Goal: Task Accomplishment & Management: Use online tool/utility

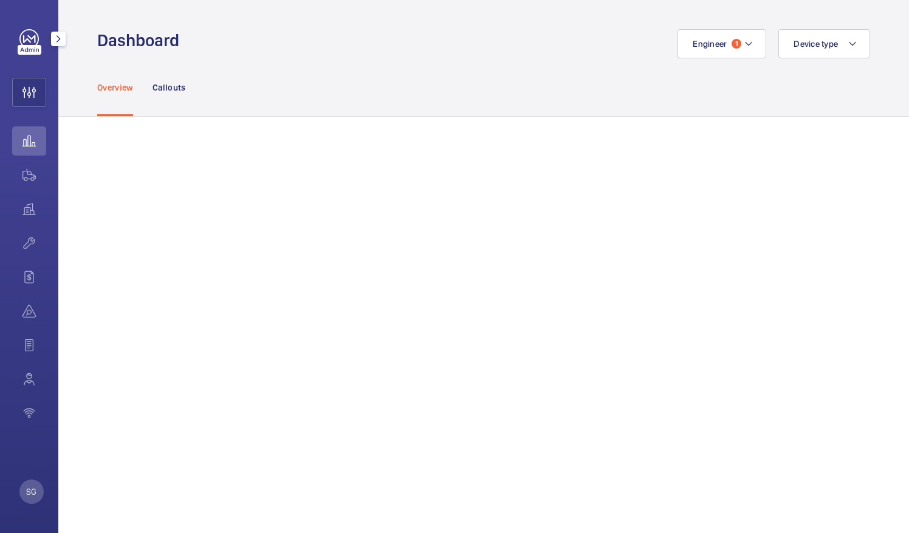
click at [61, 39] on mat-icon "button" at bounding box center [58, 39] width 15 height 10
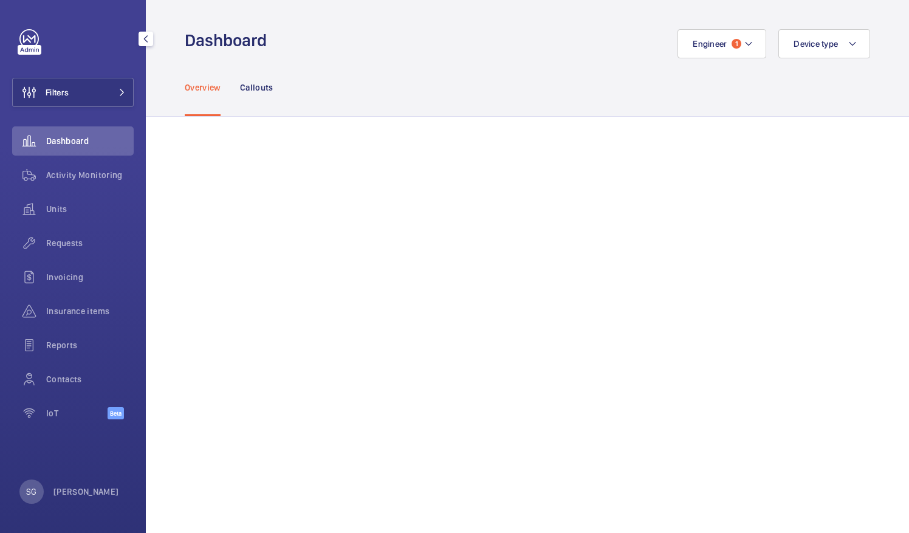
click at [94, 140] on span "Dashboard" at bounding box center [89, 141] width 87 height 12
click at [744, 41] on mat-icon at bounding box center [749, 43] width 10 height 15
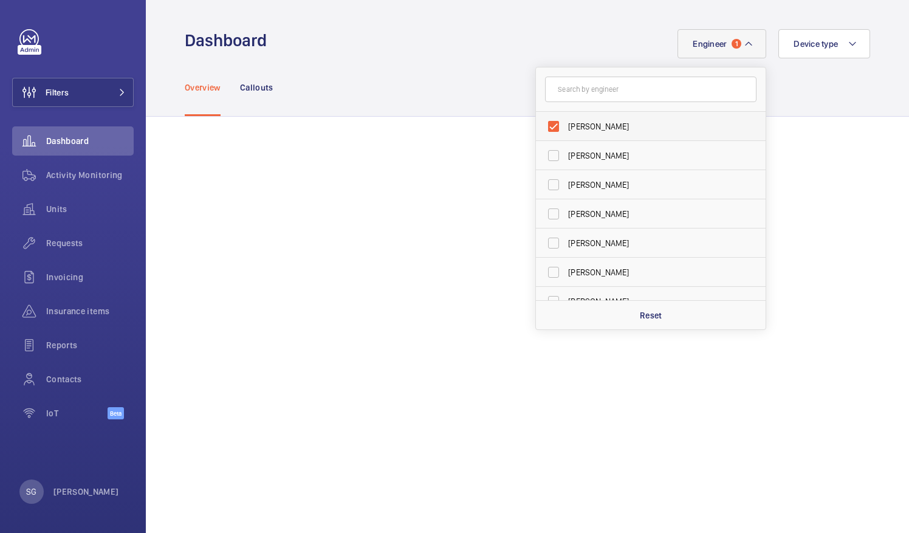
click at [539, 130] on label "[PERSON_NAME]" at bounding box center [641, 126] width 211 height 29
click at [541, 130] on input "[PERSON_NAME]" at bounding box center [553, 126] width 24 height 24
checkbox input "false"
click at [457, 18] on wm-front-admin-header "Dashboard Engineer [PERSON_NAME] [PERSON_NAME] [PERSON_NAME] [PERSON_NAME] [PER…" at bounding box center [527, 29] width 763 height 58
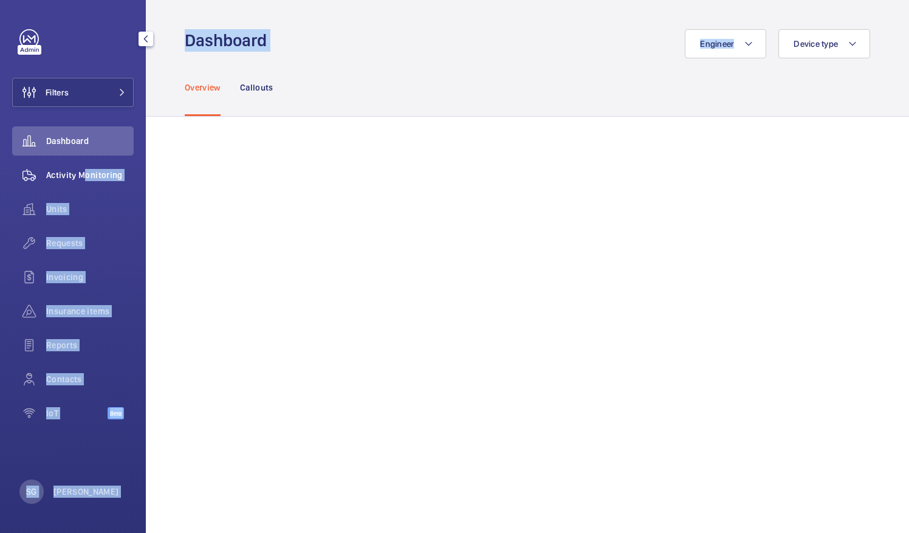
drag, startPoint x: 457, startPoint y: 18, endPoint x: 80, endPoint y: 177, distance: 408.9
click at [80, 177] on mat-sidenav-content "Filters Dashboard Activity Monitoring Units Requests Invoicing Insurance items …" at bounding box center [454, 266] width 909 height 533
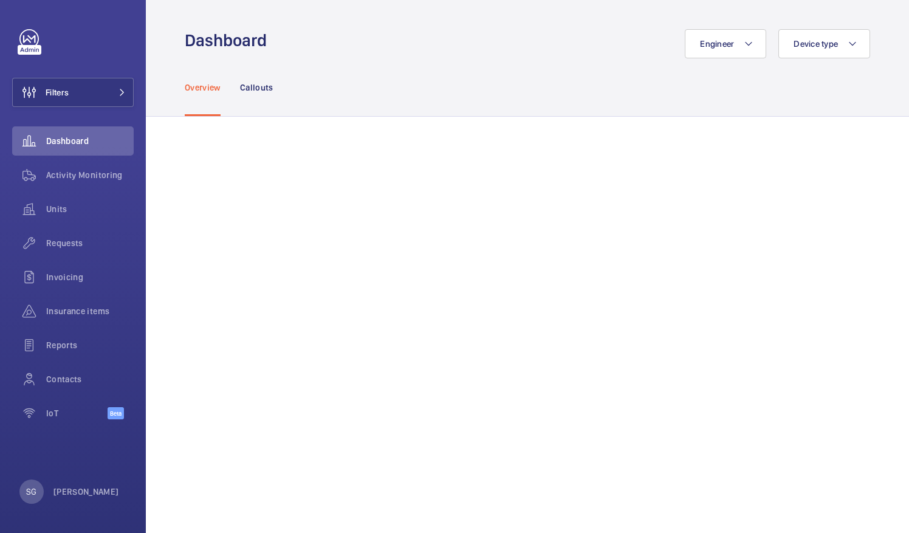
click at [385, 98] on div "Overview Callouts" at bounding box center [527, 87] width 685 height 58
click at [721, 48] on span "Engineer" at bounding box center [717, 44] width 34 height 10
type input "[PERSON_NAME]"
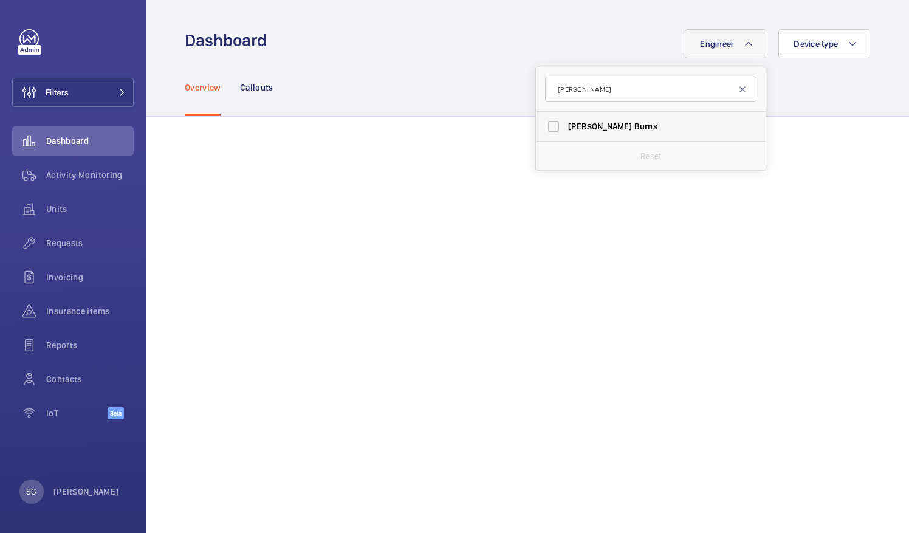
click at [541, 128] on label "[PERSON_NAME]" at bounding box center [641, 126] width 211 height 29
click at [541, 128] on input "[PERSON_NAME]" at bounding box center [553, 126] width 24 height 24
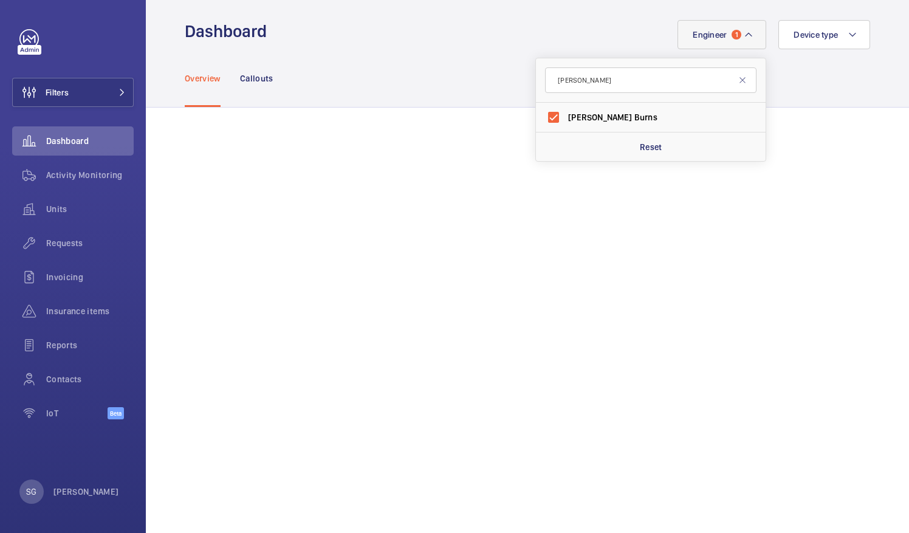
scroll to position [11, 0]
click at [544, 117] on label "[PERSON_NAME]" at bounding box center [641, 115] width 211 height 29
click at [544, 117] on input "[PERSON_NAME]" at bounding box center [553, 115] width 24 height 24
checkbox input "false"
click at [73, 205] on span "Units" at bounding box center [89, 209] width 87 height 12
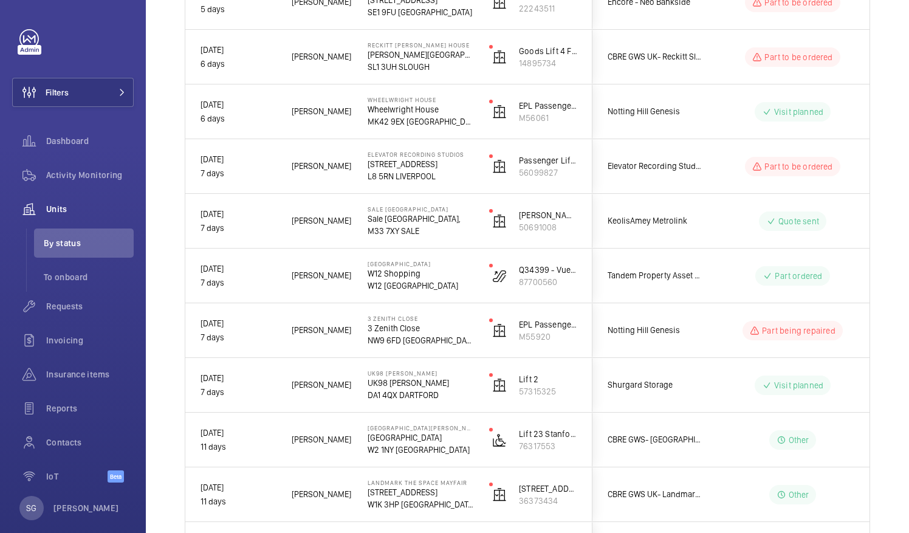
scroll to position [2037, 0]
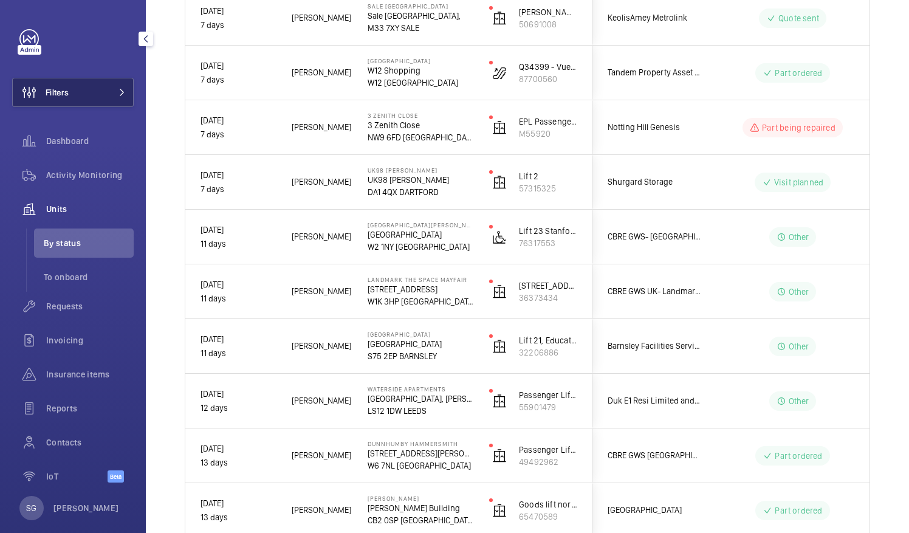
click at [97, 92] on button "Filters" at bounding box center [72, 92] width 121 height 29
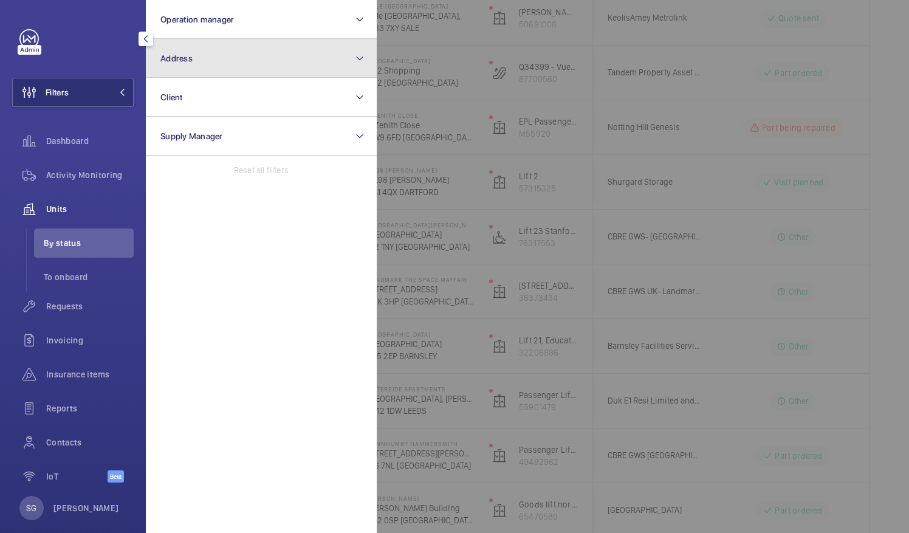
click at [173, 54] on span "Address" at bounding box center [176, 58] width 32 height 10
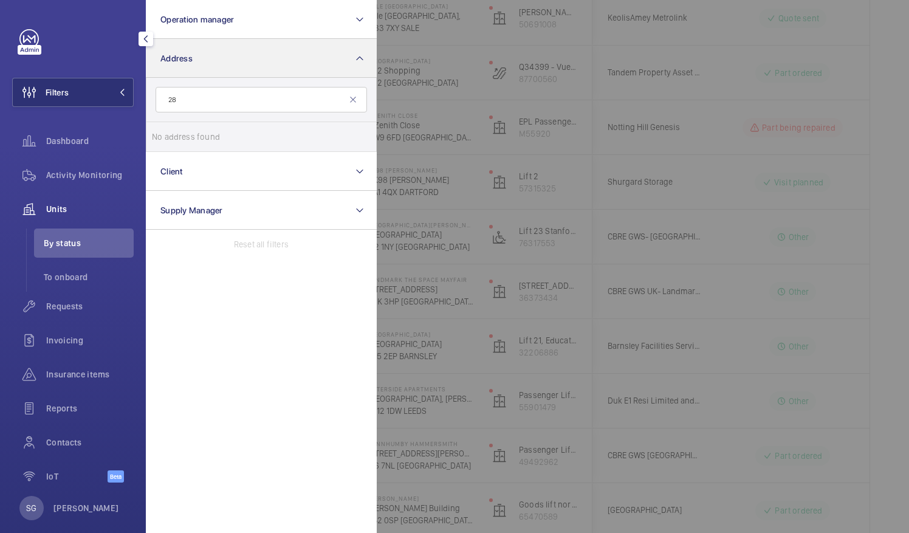
type input "2"
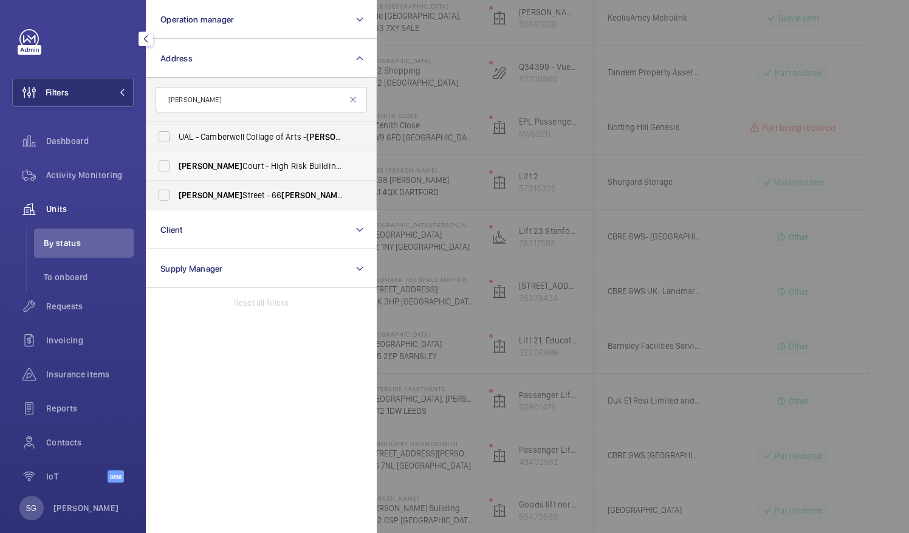
type input "[PERSON_NAME]"
click at [217, 166] on span "[PERSON_NAME][STREET_ADDRESS][PERSON_NAME]" at bounding box center [262, 166] width 167 height 12
click at [176, 166] on input "[PERSON_NAME][STREET_ADDRESS][PERSON_NAME]" at bounding box center [164, 166] width 24 height 24
checkbox input "true"
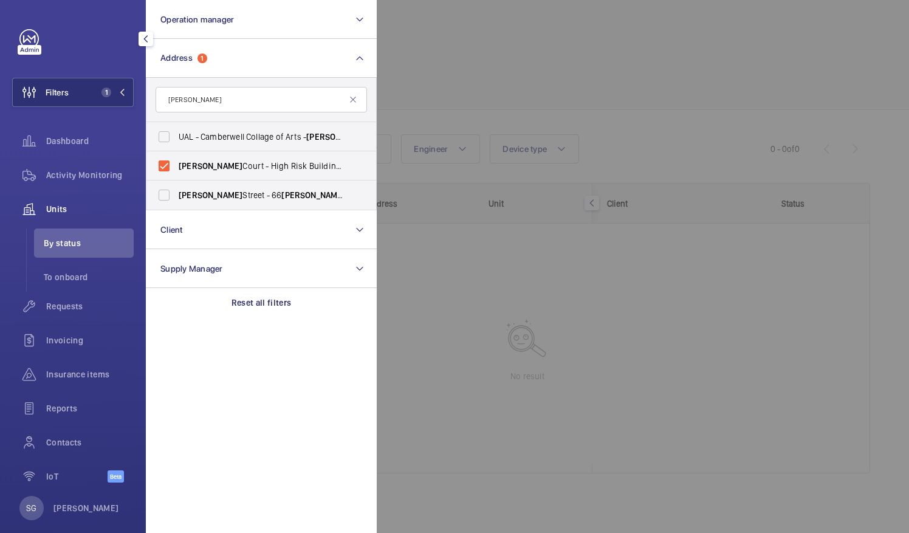
click at [583, 84] on div at bounding box center [831, 266] width 909 height 533
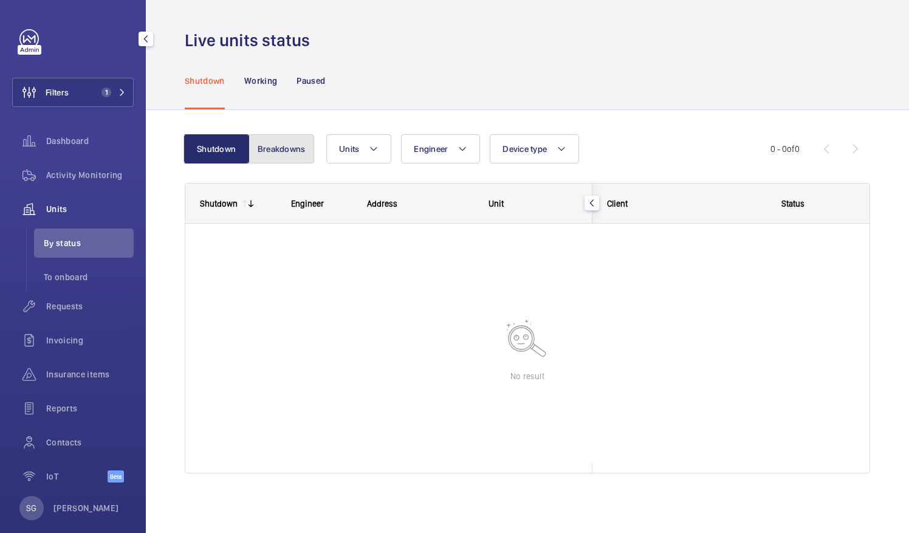
click at [292, 151] on button "Breakdowns" at bounding box center [281, 148] width 66 height 29
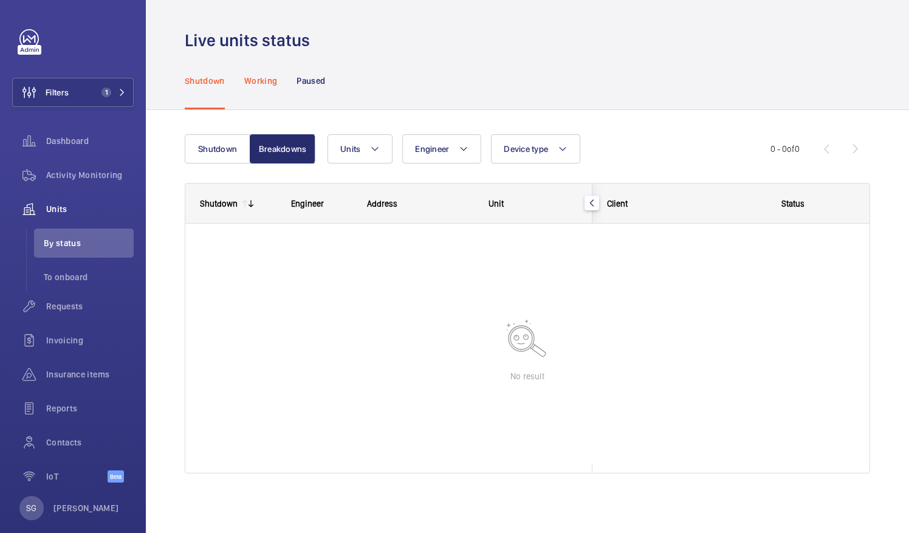
click at [259, 85] on p "Working" at bounding box center [260, 81] width 33 height 12
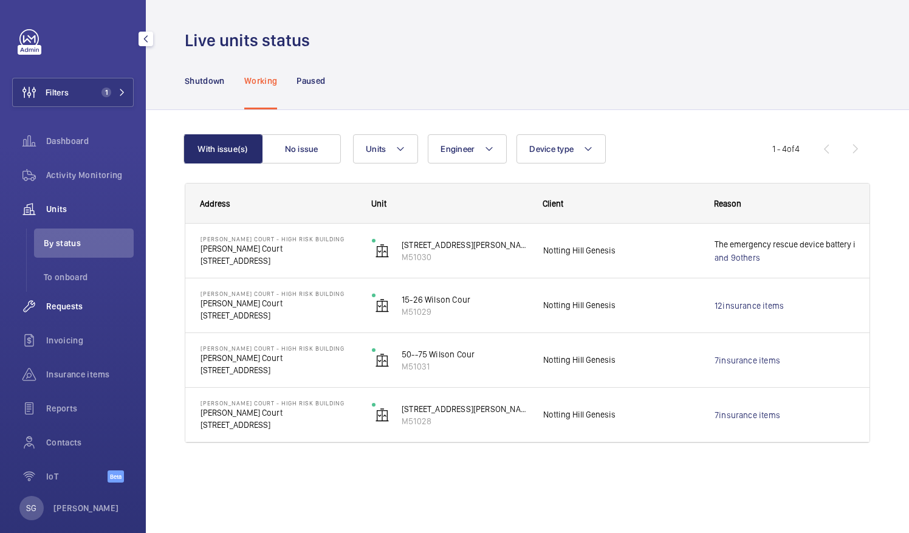
click at [81, 307] on span "Requests" at bounding box center [89, 306] width 87 height 12
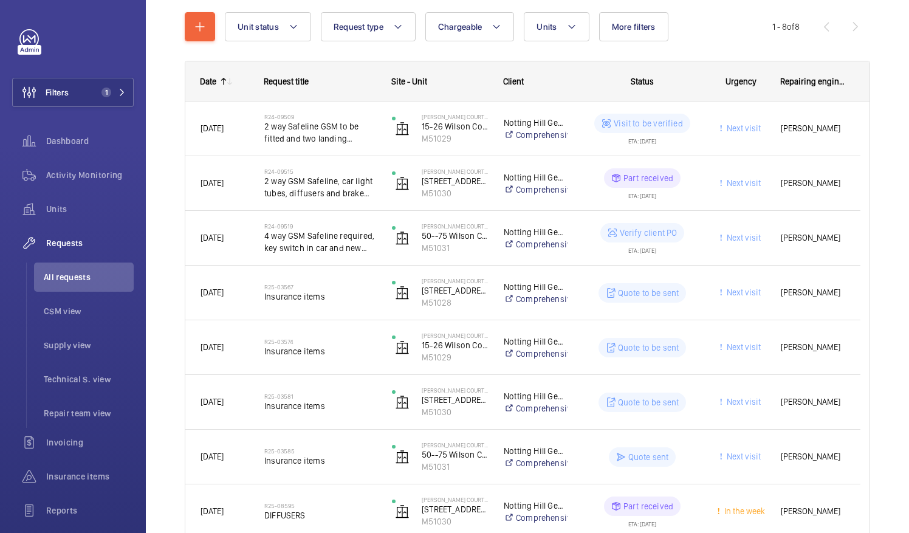
scroll to position [137, 0]
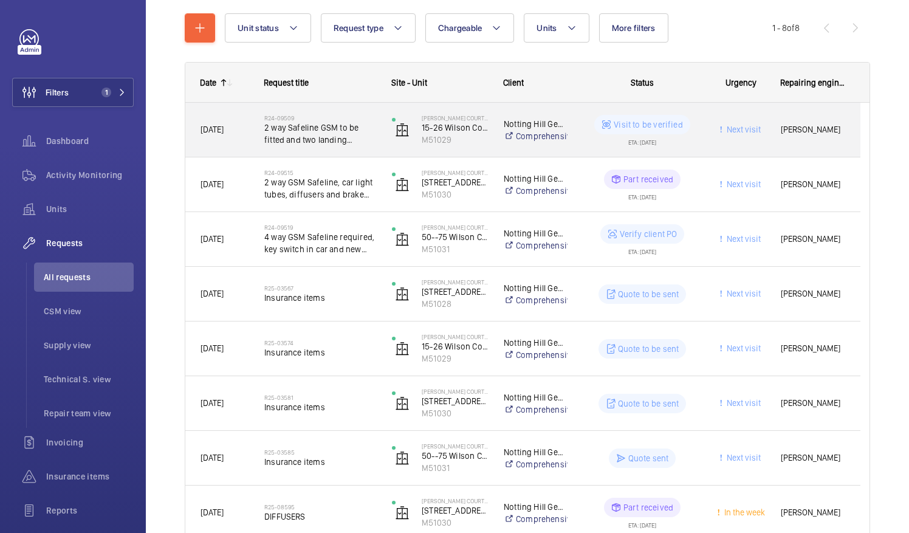
click at [360, 130] on span "2 way Safeline GSM to be fitted and two landing indicators on first and second …" at bounding box center [320, 133] width 112 height 24
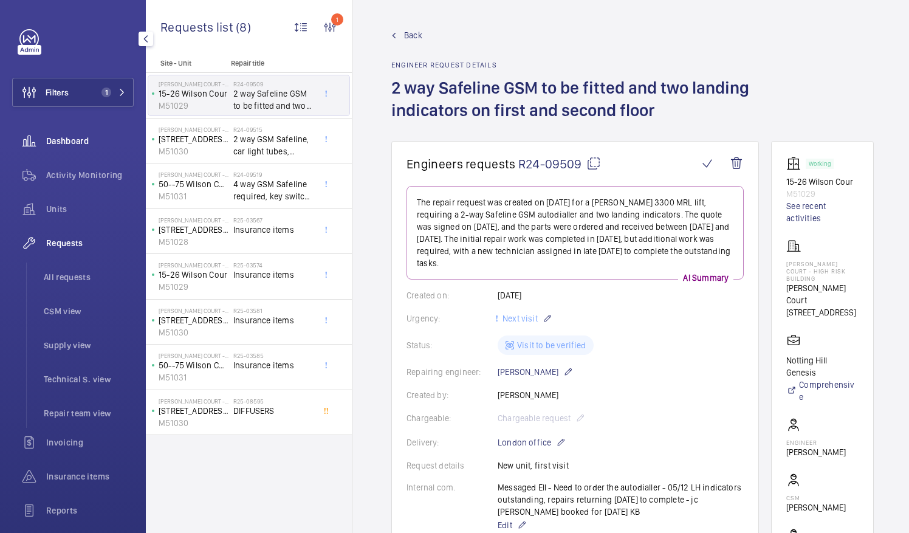
click at [96, 139] on span "Dashboard" at bounding box center [89, 141] width 87 height 12
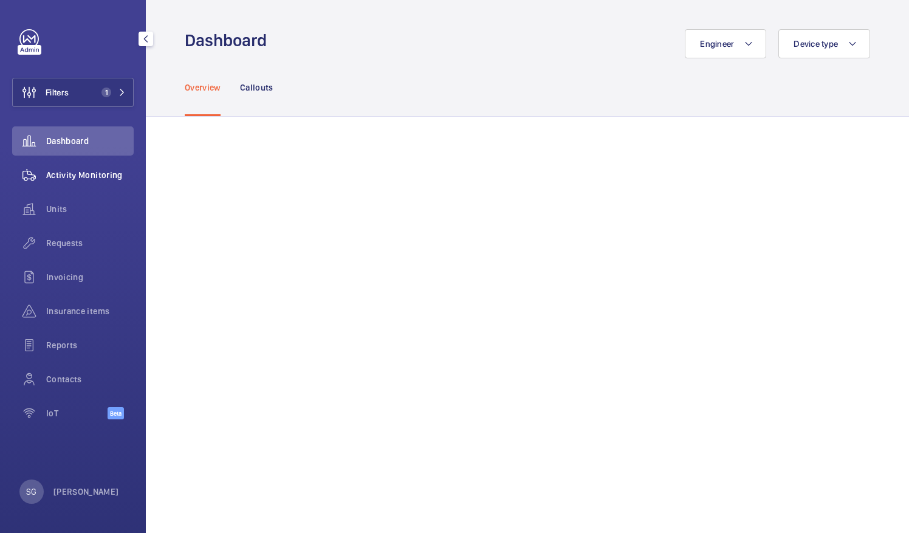
click at [40, 175] on wm-front-icon-button at bounding box center [29, 174] width 34 height 29
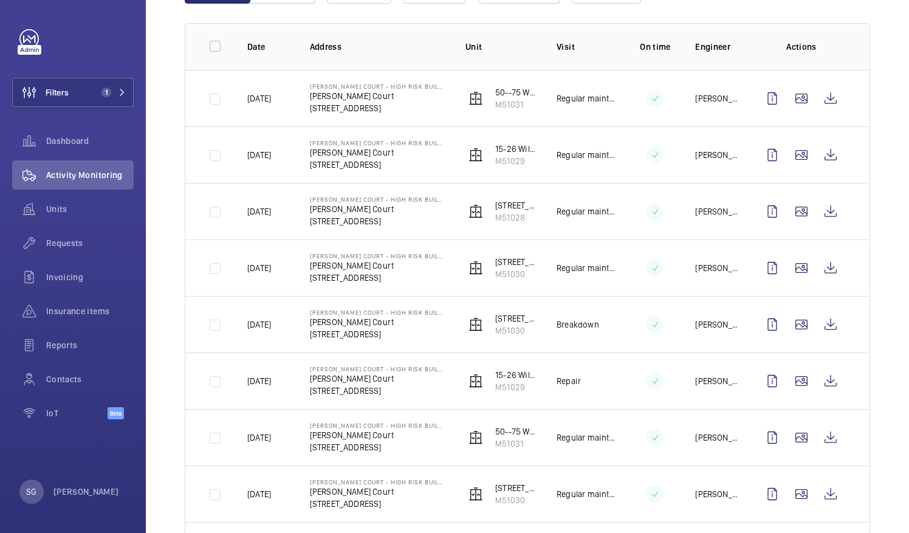
scroll to position [169, 0]
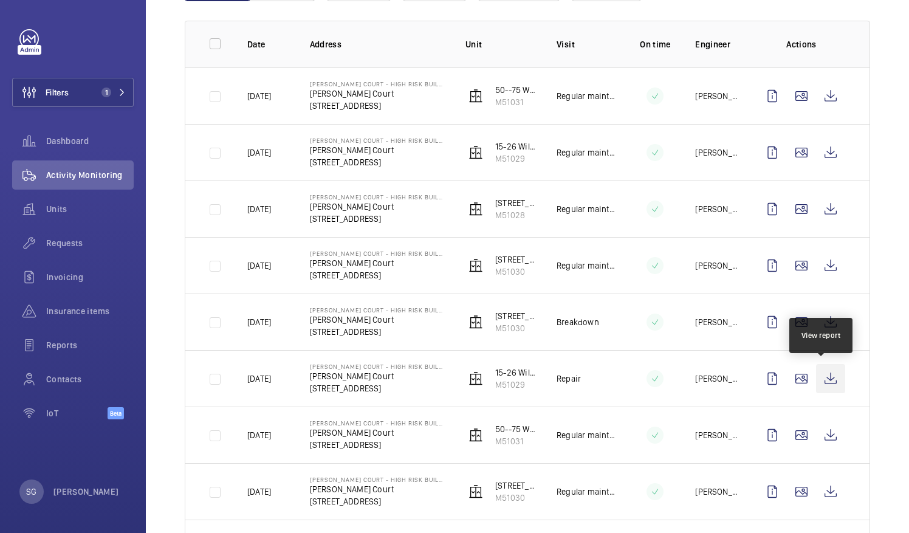
click at [821, 378] on wm-front-icon-button at bounding box center [830, 378] width 29 height 29
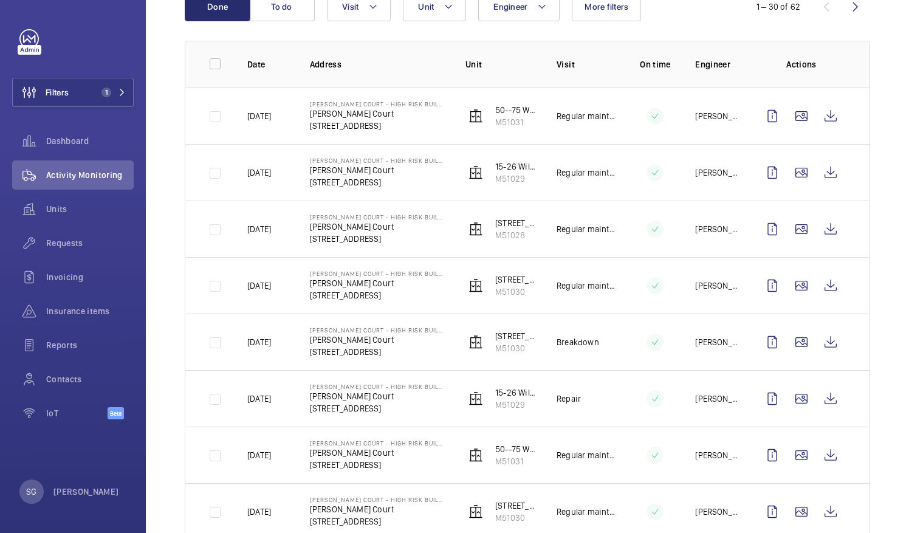
scroll to position [0, 0]
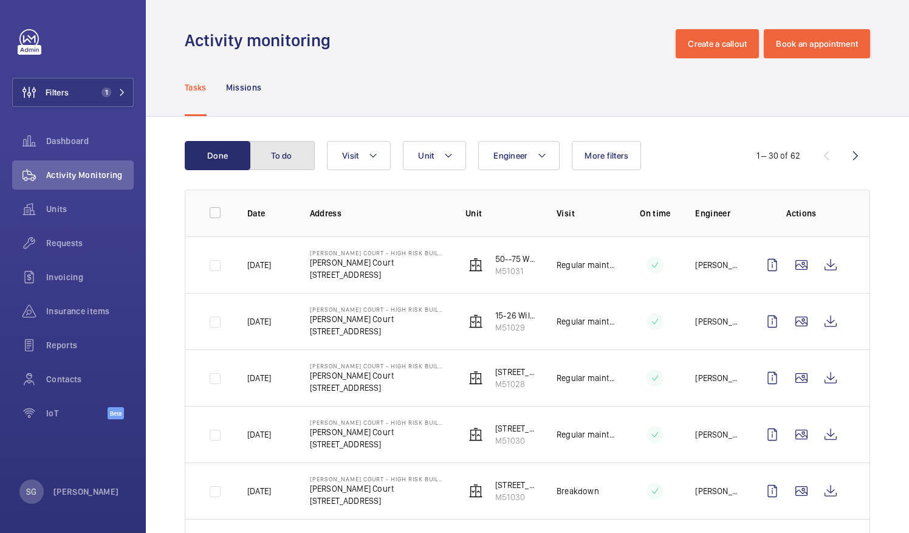
click at [289, 163] on button "To do" at bounding box center [282, 155] width 66 height 29
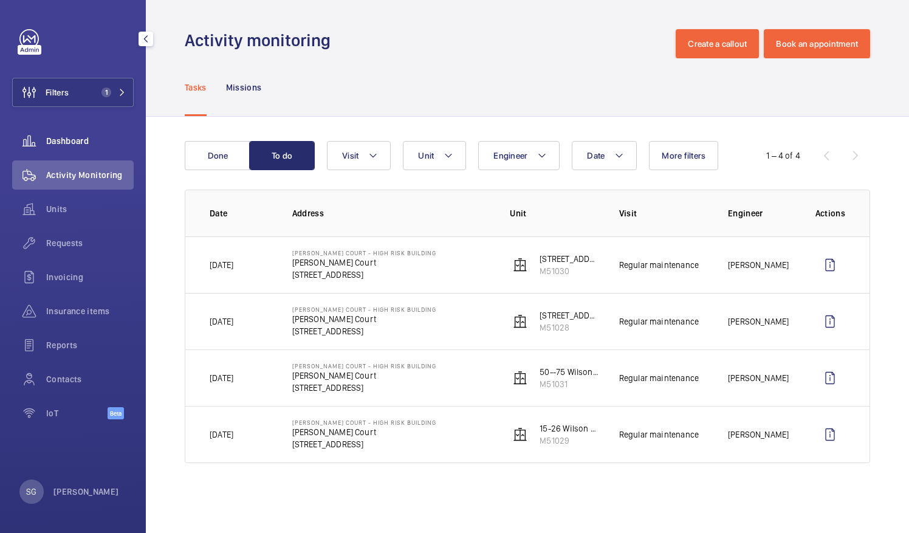
click at [92, 146] on span "Dashboard" at bounding box center [89, 141] width 87 height 12
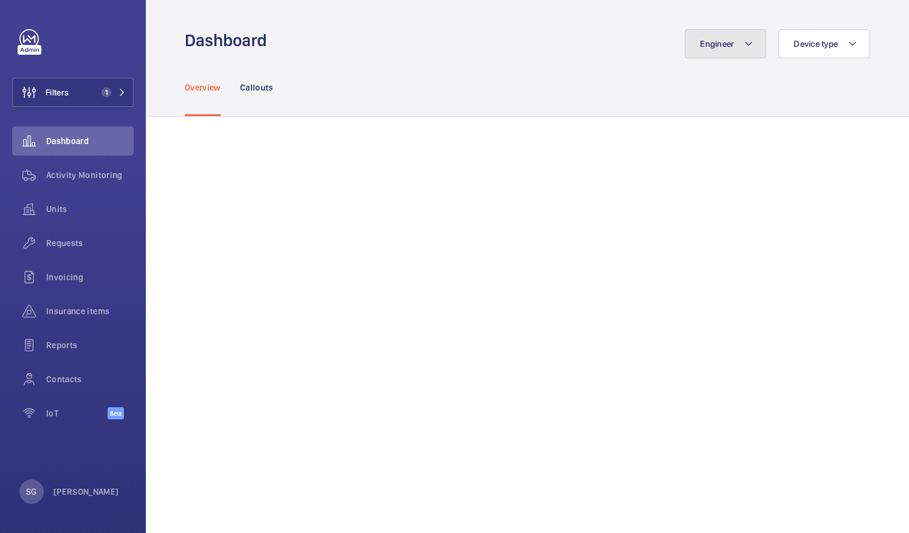
click at [704, 44] on span "Engineer" at bounding box center [717, 44] width 34 height 10
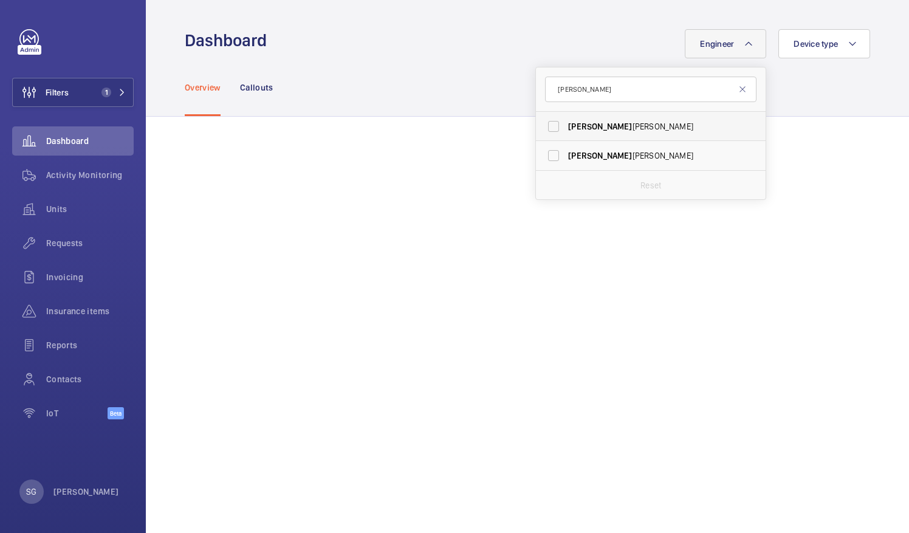
type input "[PERSON_NAME]"
click at [541, 128] on label "[PERSON_NAME]" at bounding box center [641, 126] width 211 height 29
click at [541, 128] on input "[PERSON_NAME]" at bounding box center [553, 126] width 24 height 24
checkbox input "true"
click at [118, 98] on button "Filters 1" at bounding box center [72, 92] width 121 height 29
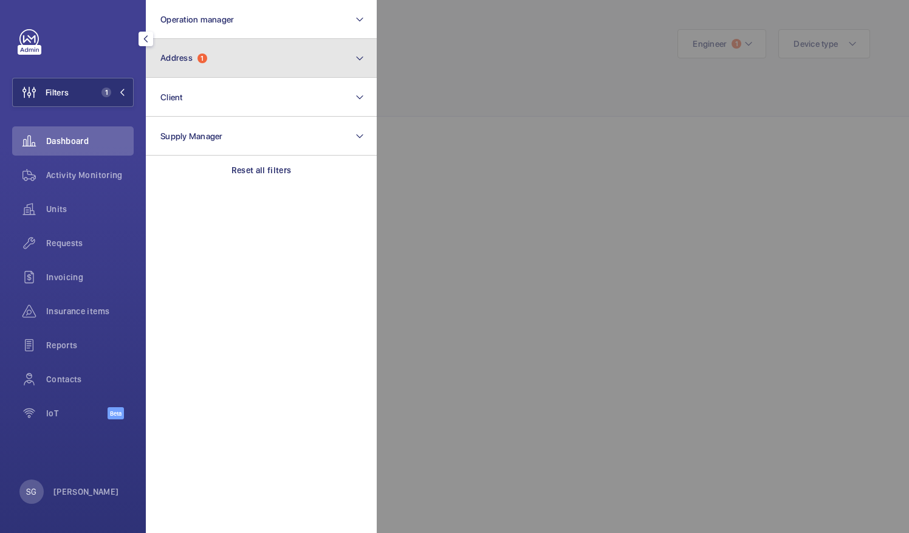
click at [322, 56] on button "Address 1" at bounding box center [261, 58] width 231 height 39
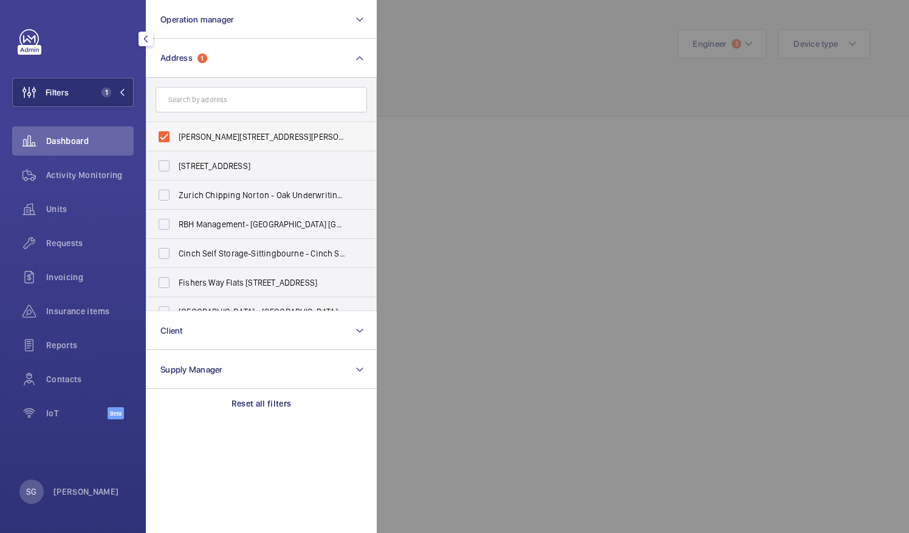
click at [160, 131] on label "[PERSON_NAME][STREET_ADDRESS][PERSON_NAME]" at bounding box center [251, 136] width 211 height 29
click at [160, 131] on input "[PERSON_NAME][STREET_ADDRESS][PERSON_NAME]" at bounding box center [164, 137] width 24 height 24
checkbox input "false"
click at [474, 132] on div at bounding box center [831, 266] width 909 height 533
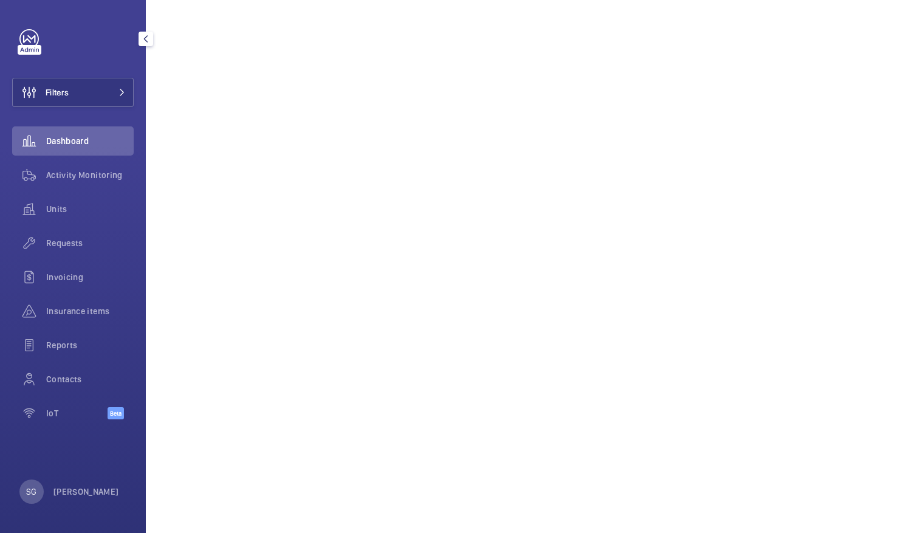
scroll to position [377, 0]
click at [101, 173] on span "Activity Monitoring" at bounding box center [89, 175] width 87 height 12
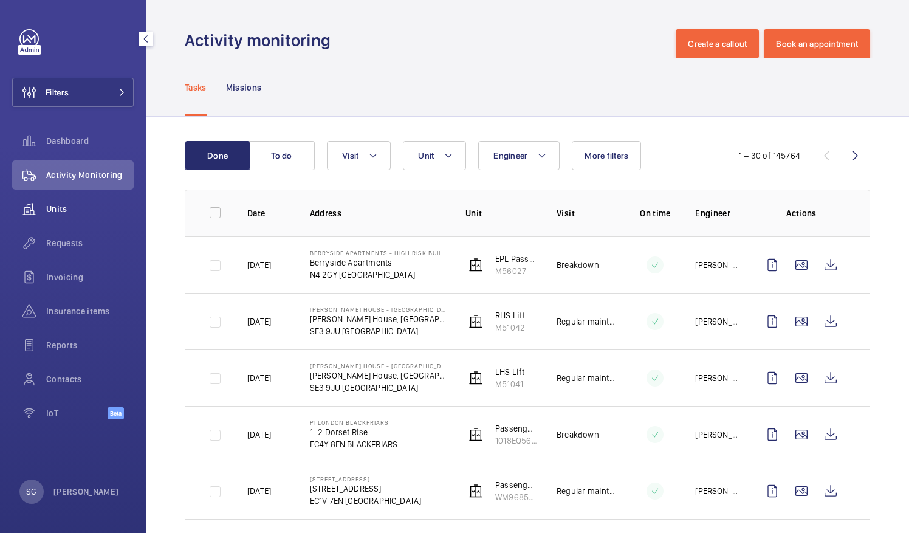
click at [85, 214] on span "Units" at bounding box center [89, 209] width 87 height 12
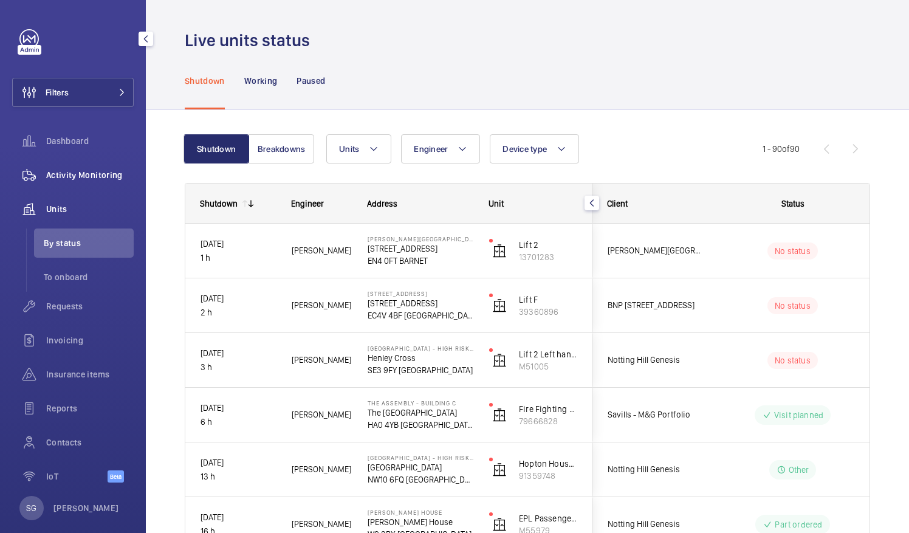
click at [99, 182] on div "Activity Monitoring" at bounding box center [72, 174] width 121 height 29
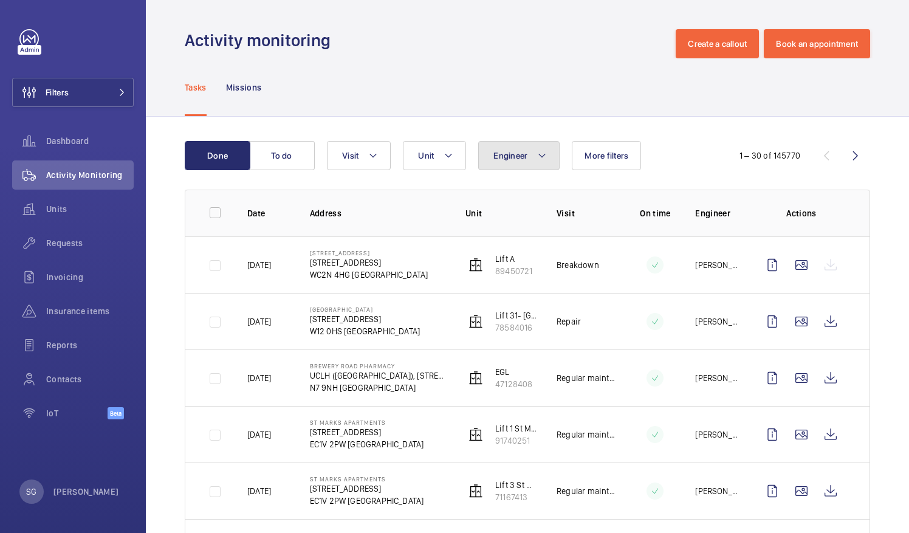
click at [539, 151] on mat-icon at bounding box center [542, 155] width 10 height 15
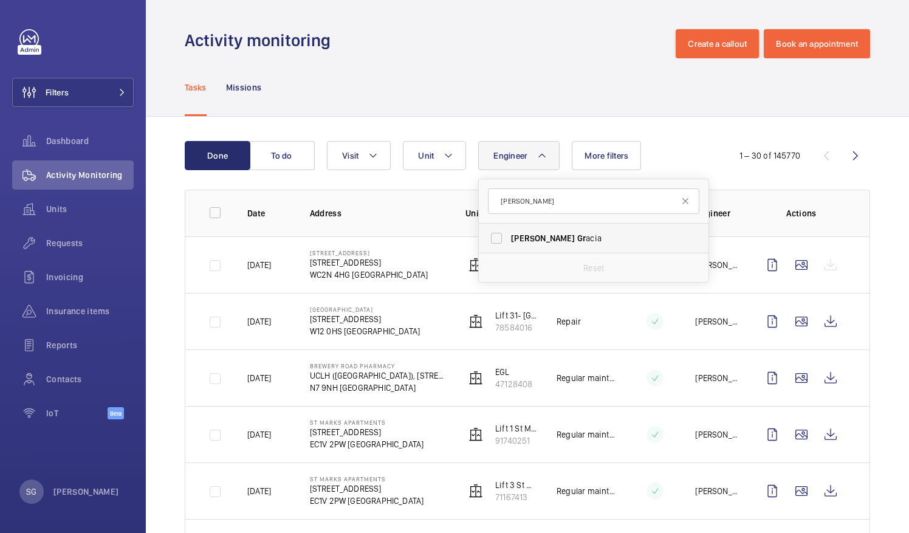
type input "[PERSON_NAME]"
click at [495, 241] on label "[PERSON_NAME] [PERSON_NAME]" at bounding box center [584, 238] width 211 height 29
click at [495, 241] on input "[PERSON_NAME] [PERSON_NAME]" at bounding box center [496, 238] width 24 height 24
checkbox input "true"
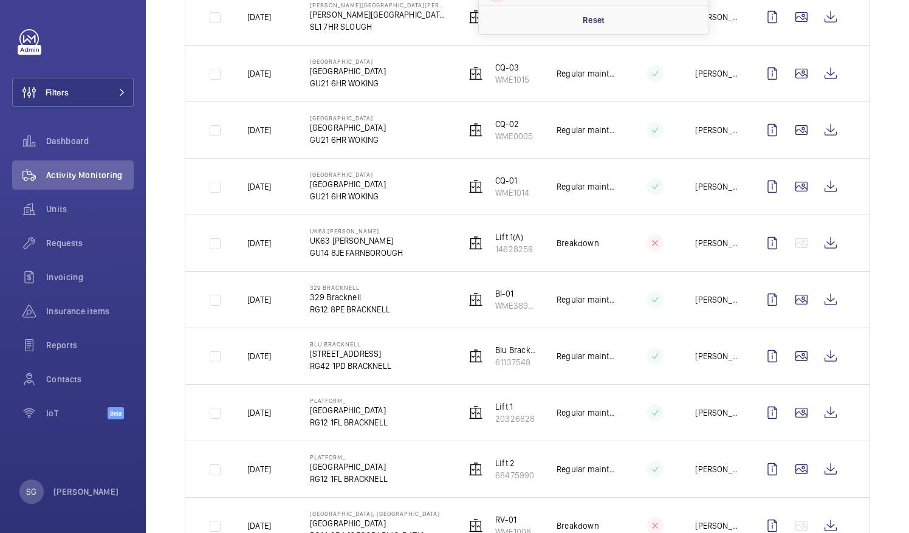
scroll to position [105, 0]
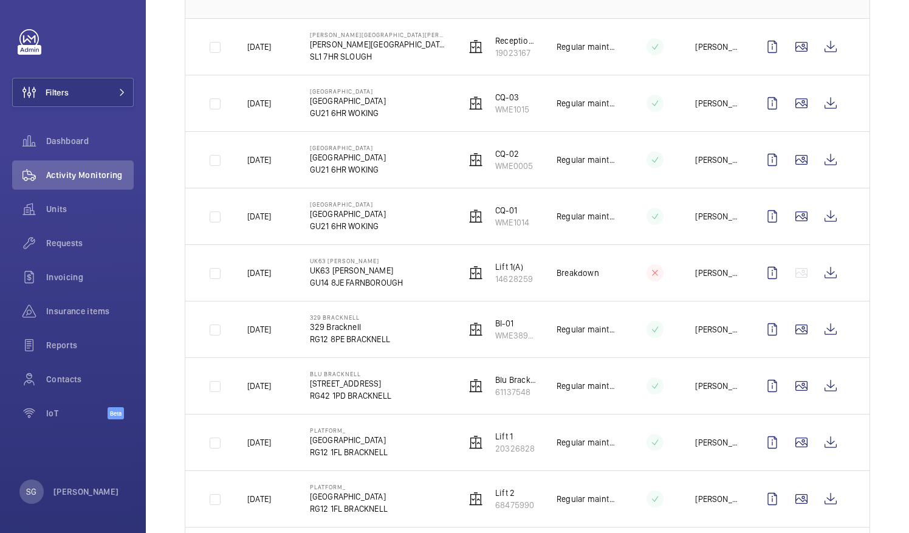
scroll to position [231, 0]
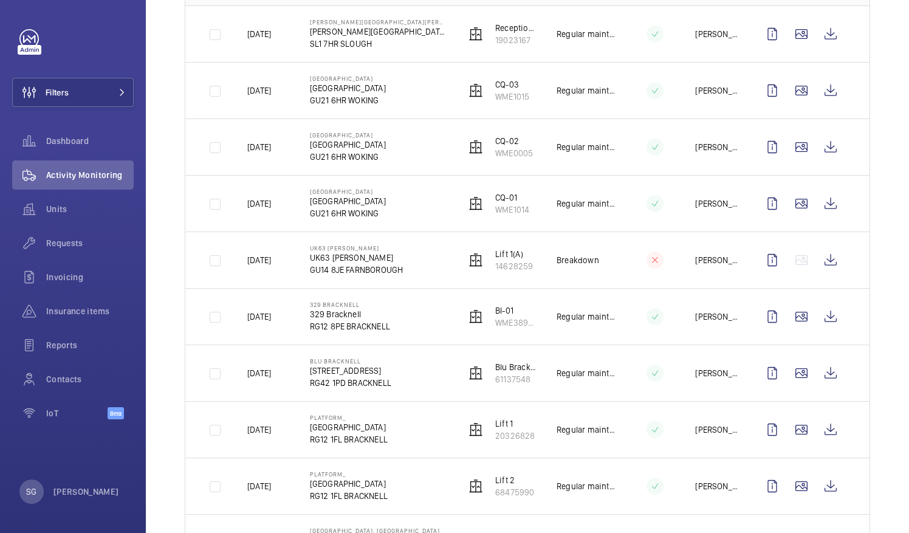
click at [87, 139] on span "Dashboard" at bounding box center [89, 141] width 87 height 12
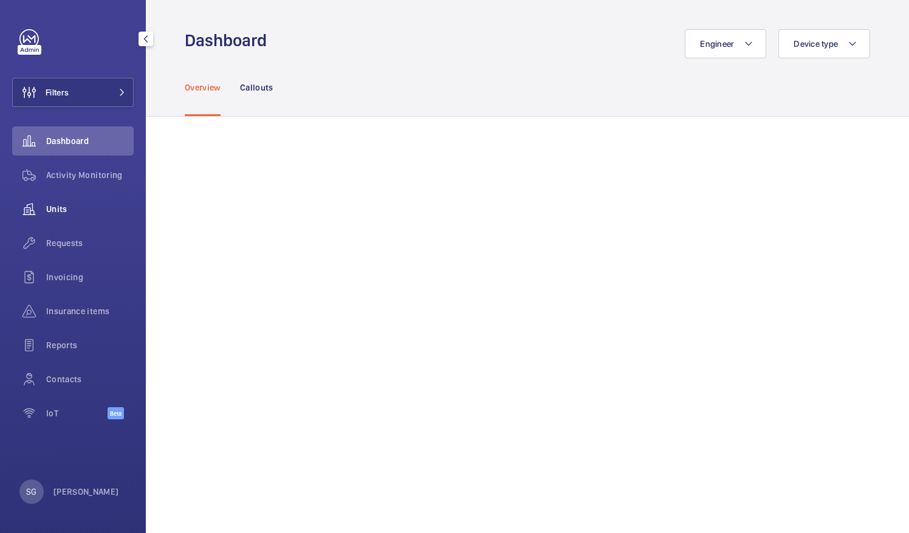
click at [72, 204] on span "Units" at bounding box center [89, 209] width 87 height 12
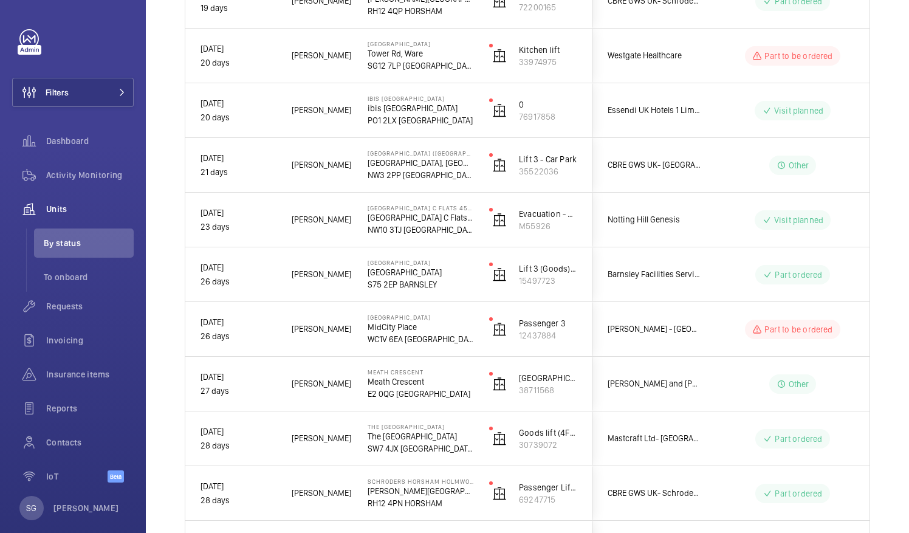
scroll to position [3274, 0]
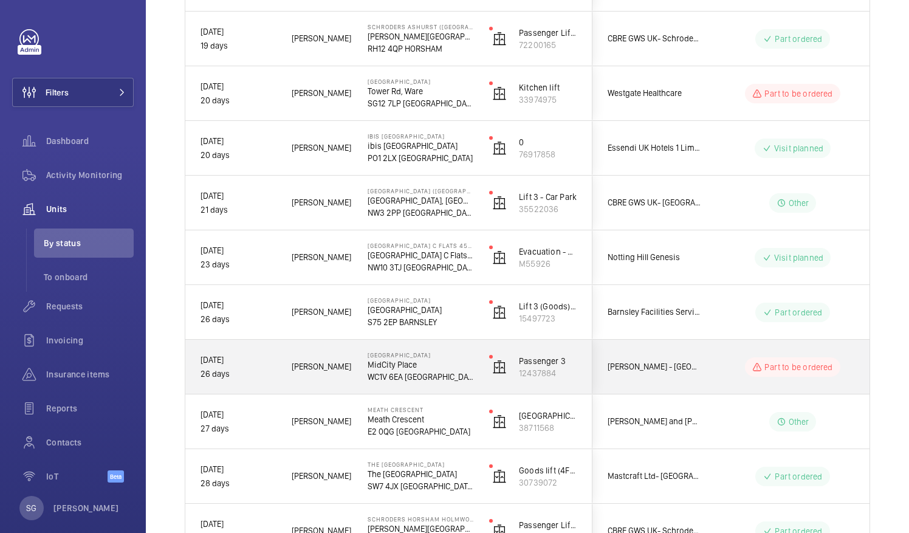
click at [663, 358] on div "[PERSON_NAME] - [GEOGRAPHIC_DATA]" at bounding box center [647, 366] width 108 height 38
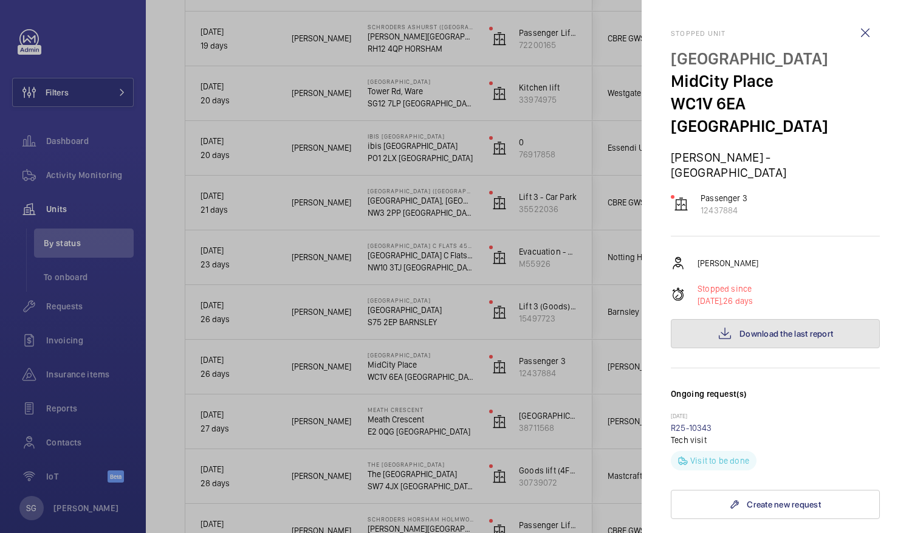
click at [700, 319] on button "Download the last report" at bounding box center [775, 333] width 209 height 29
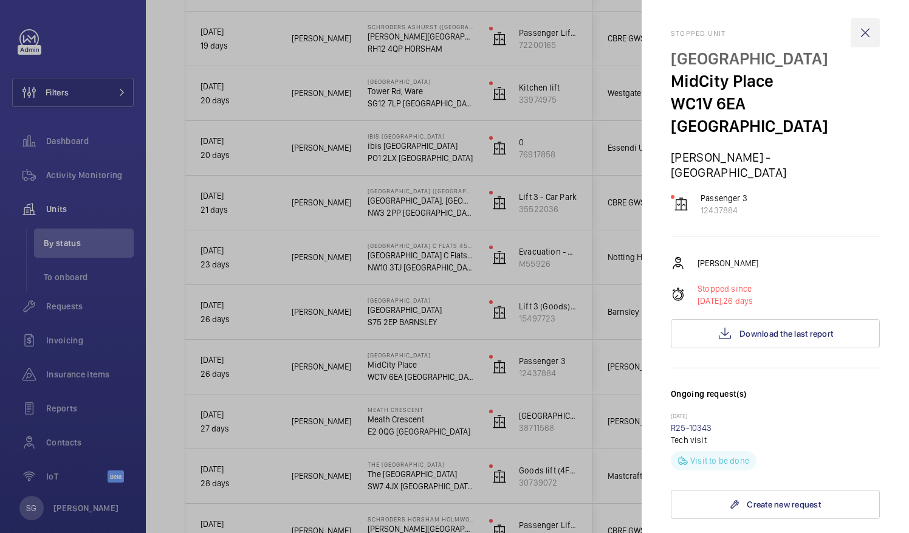
click at [854, 24] on wm-front-icon-button at bounding box center [864, 32] width 29 height 29
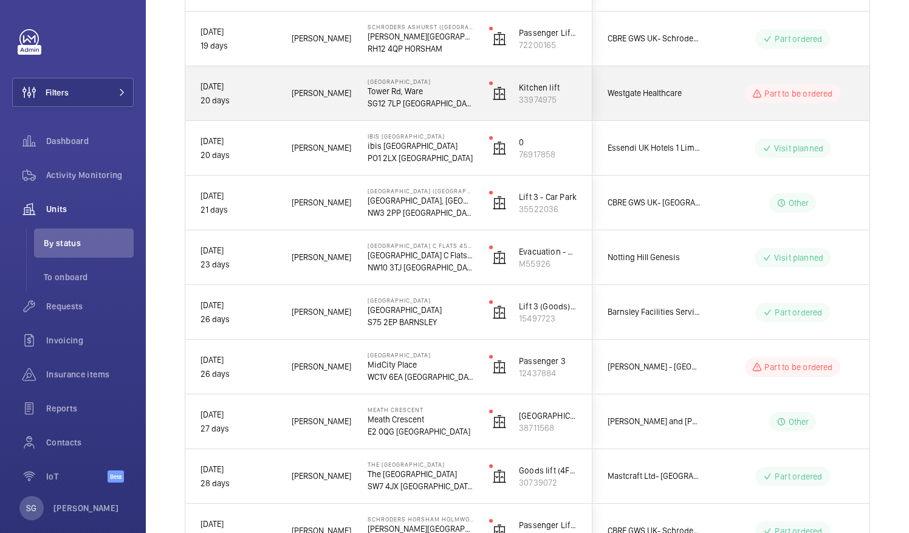
click at [696, 97] on span "Westgate Healthcare" at bounding box center [654, 93] width 94 height 14
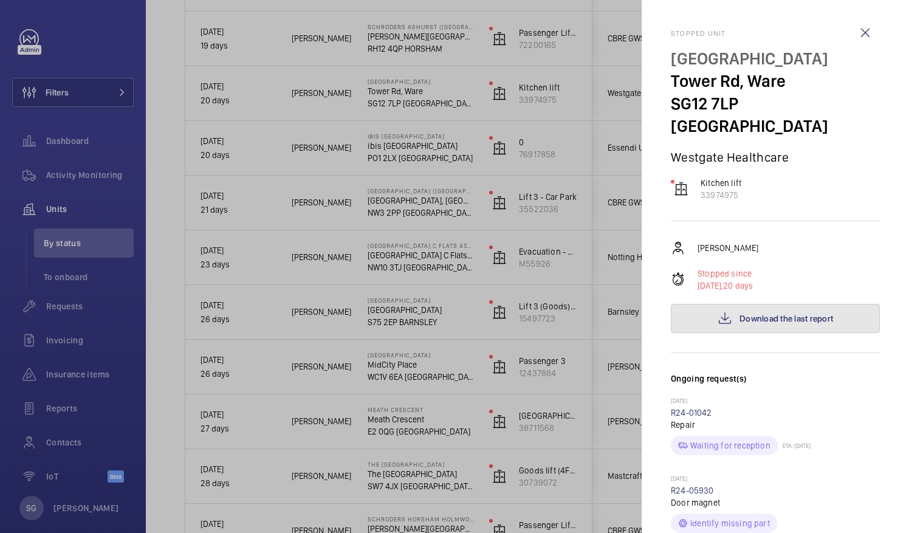
click at [751, 313] on span "Download the last report" at bounding box center [786, 318] width 94 height 10
click at [856, 31] on wm-front-icon-button at bounding box center [864, 32] width 29 height 29
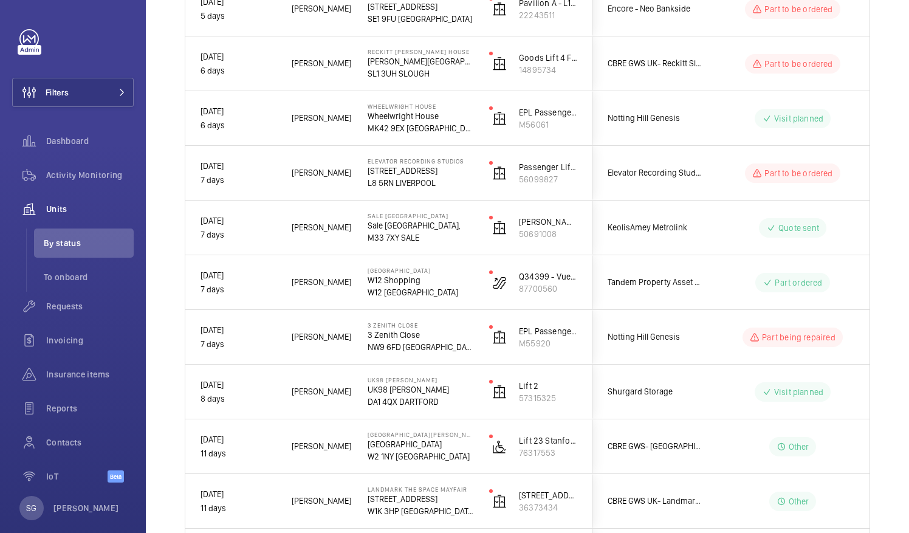
scroll to position [1756, 0]
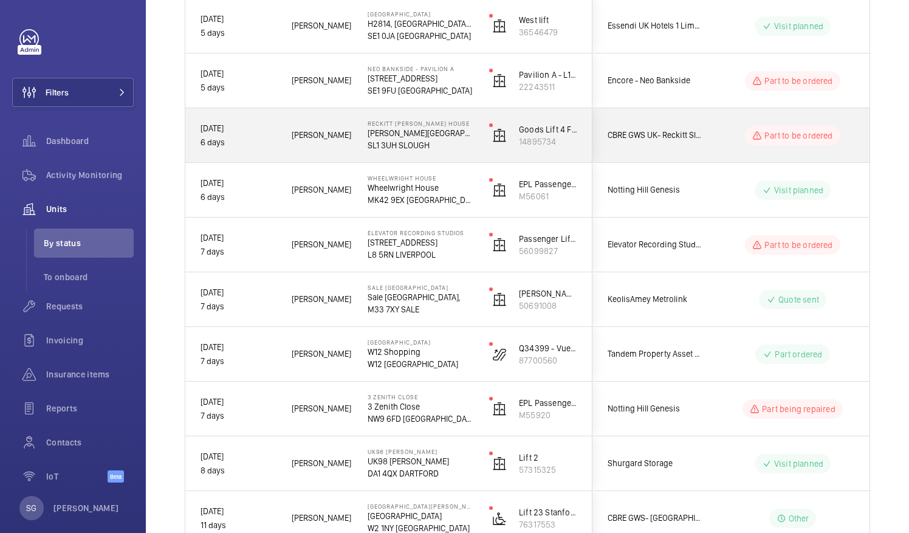
click at [791, 141] on div "Part to be ordered" at bounding box center [792, 135] width 95 height 19
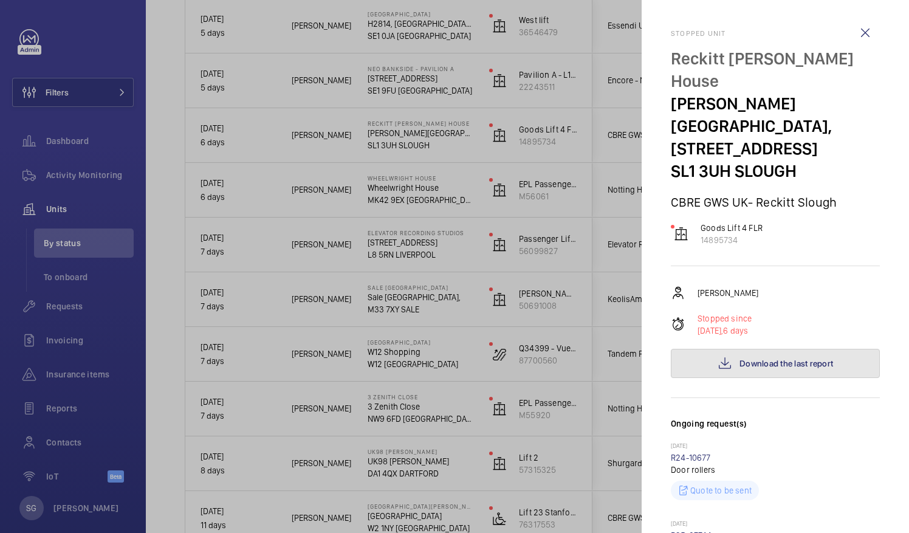
click at [806, 349] on button "Download the last report" at bounding box center [775, 363] width 209 height 29
click at [855, 30] on wm-front-icon-button at bounding box center [864, 32] width 29 height 29
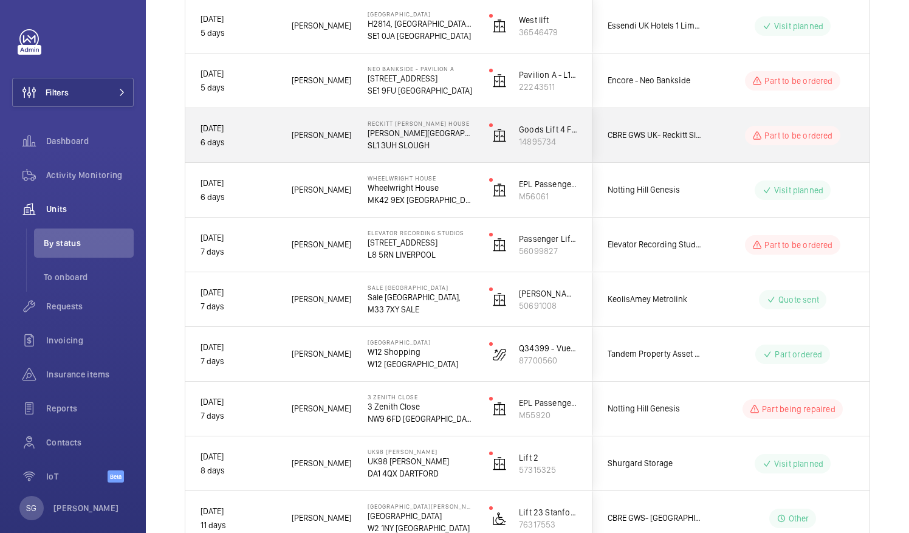
click at [774, 122] on div "Part to be ordered" at bounding box center [785, 136] width 166 height 44
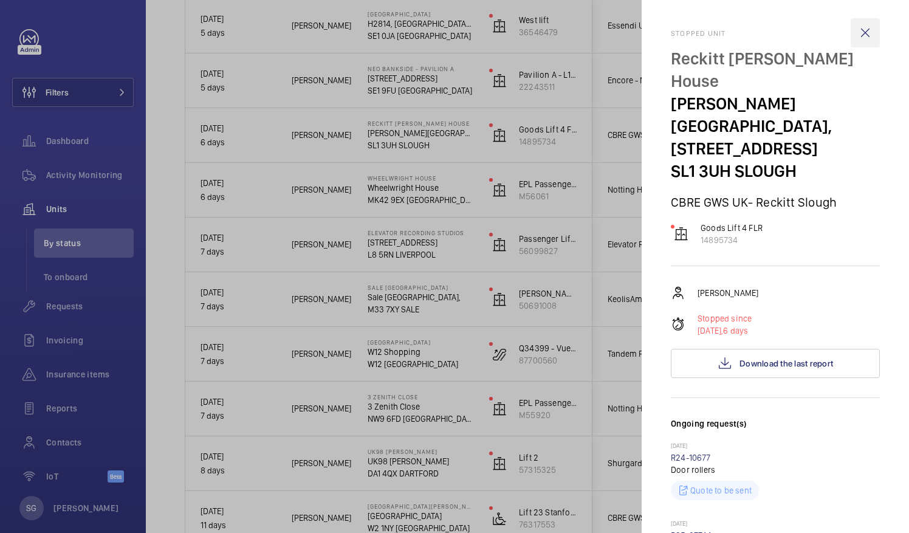
click at [852, 36] on wm-front-icon-button at bounding box center [864, 32] width 29 height 29
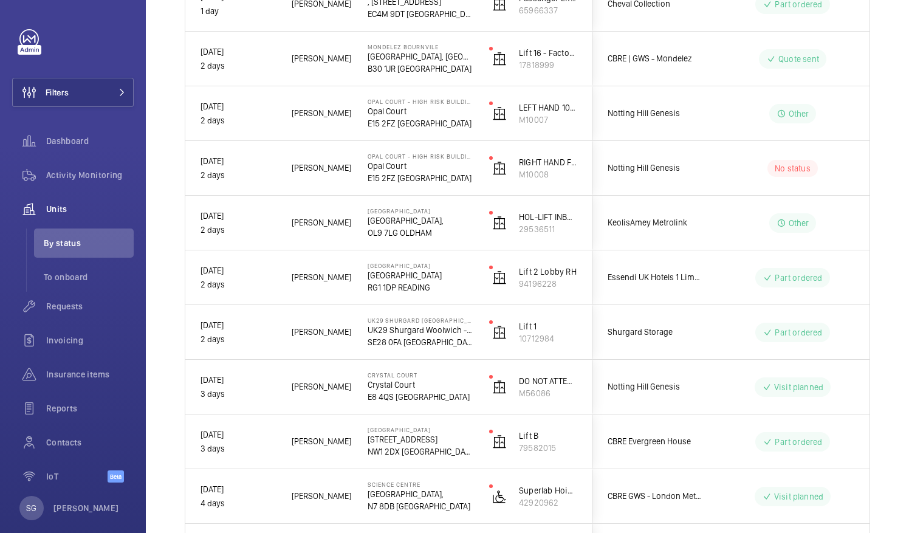
scroll to position [949, 0]
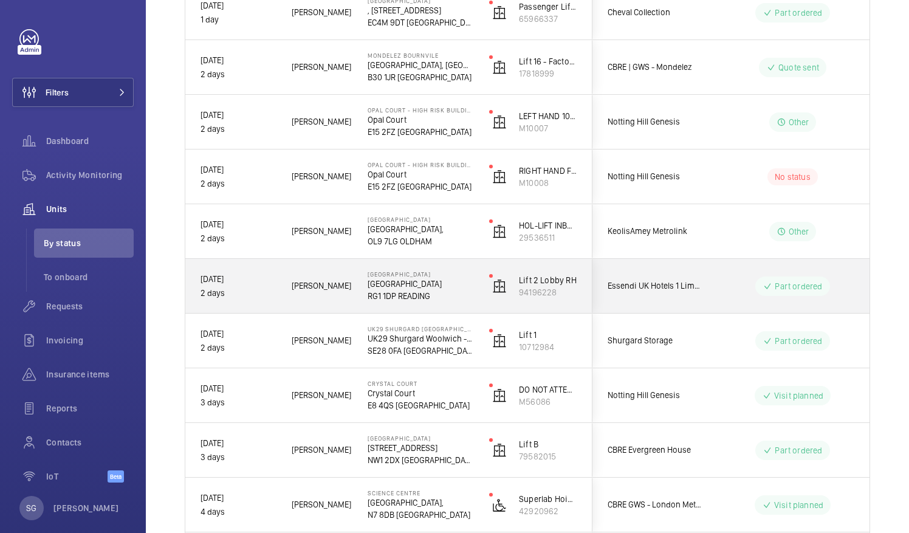
click at [744, 293] on wm-front-pills-cell "Part ordered" at bounding box center [792, 285] width 151 height 19
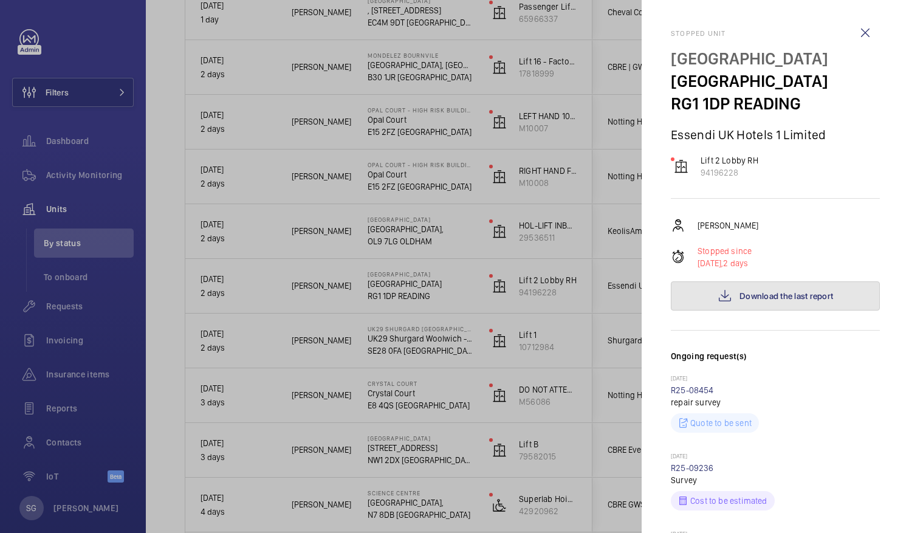
click at [762, 301] on span "Download the last report" at bounding box center [786, 296] width 94 height 10
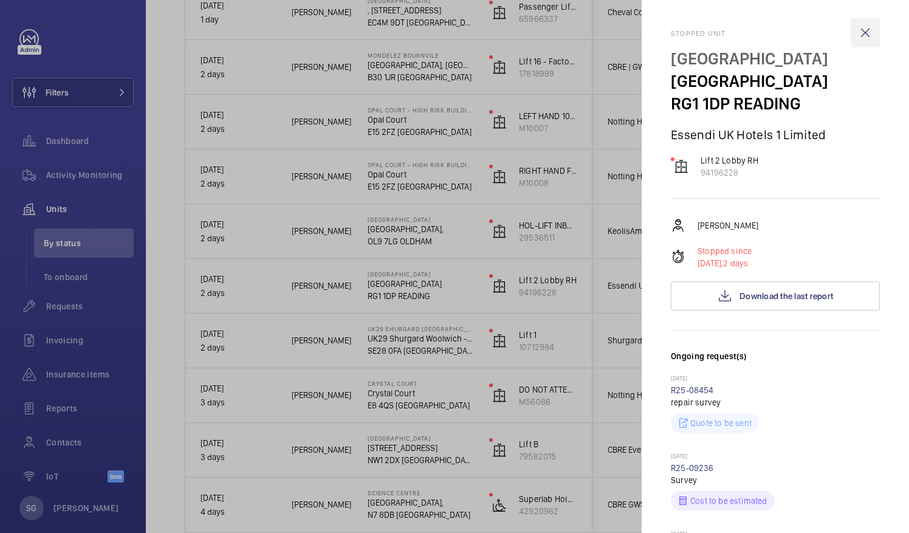
click at [859, 39] on wm-front-icon-button at bounding box center [864, 32] width 29 height 29
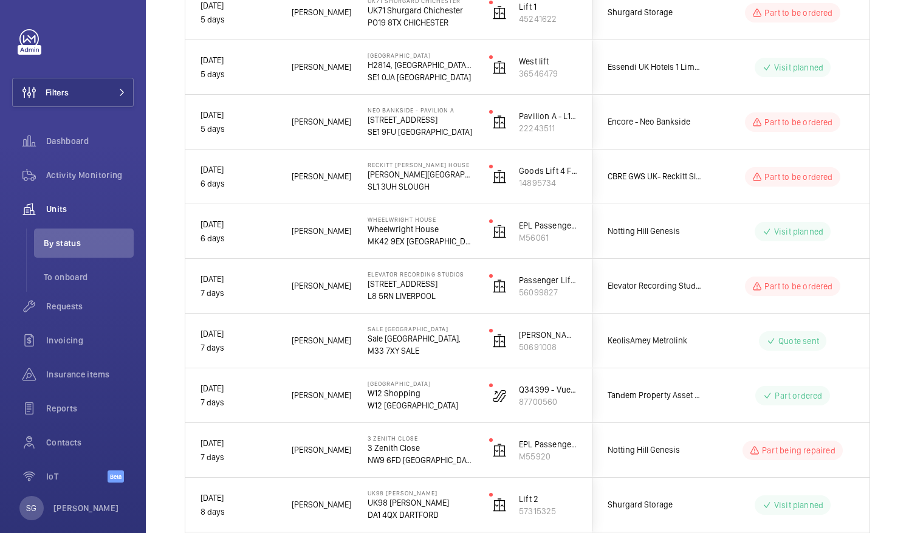
scroll to position [1852, 0]
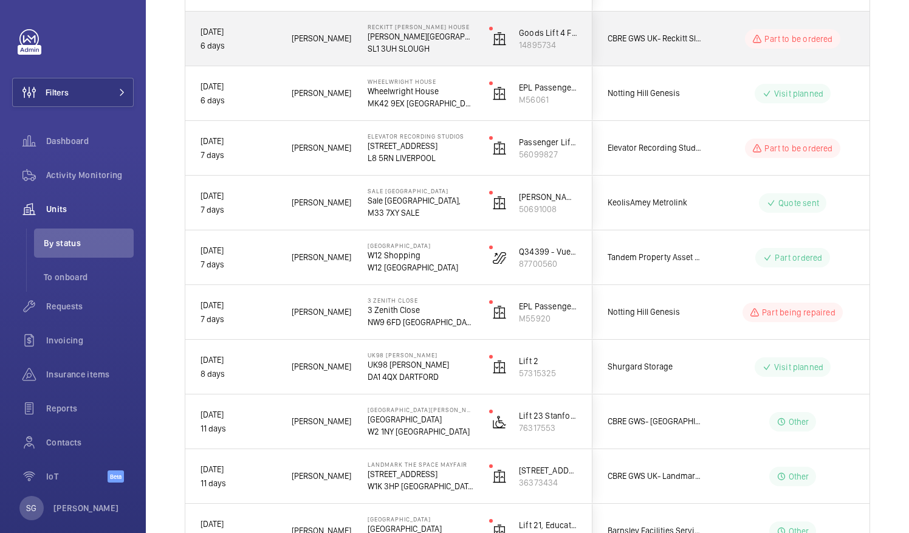
click at [804, 49] on div "Part to be ordered" at bounding box center [785, 39] width 166 height 44
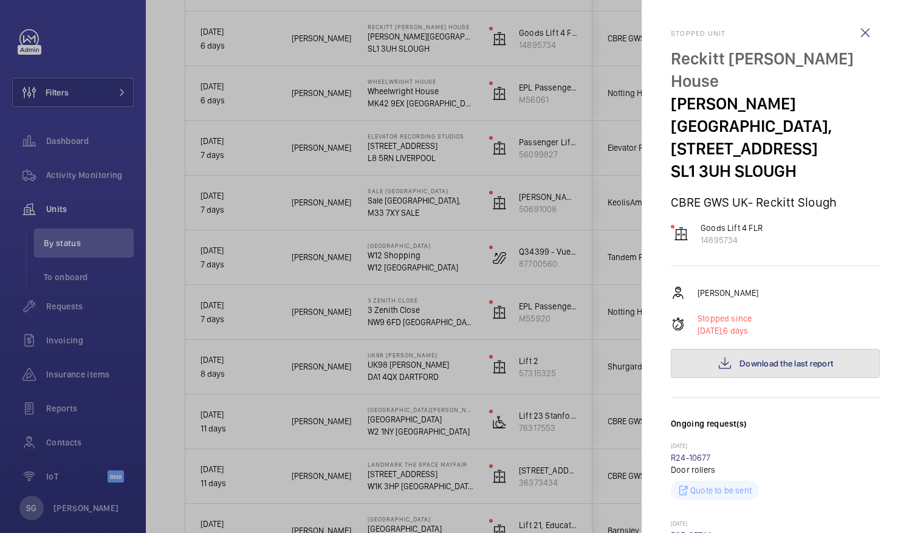
click at [802, 358] on span "Download the last report" at bounding box center [786, 363] width 94 height 10
click at [863, 36] on wm-front-icon-button at bounding box center [864, 32] width 29 height 29
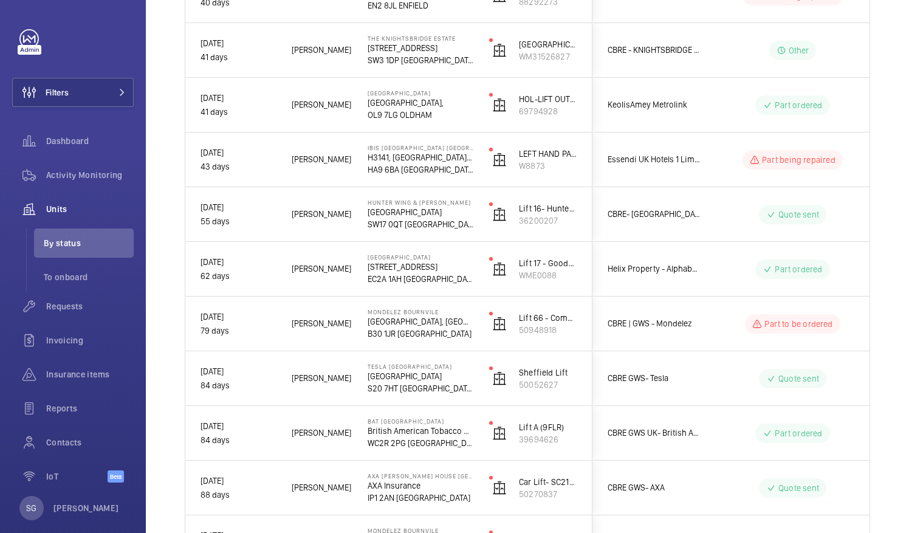
scroll to position [4491, 0]
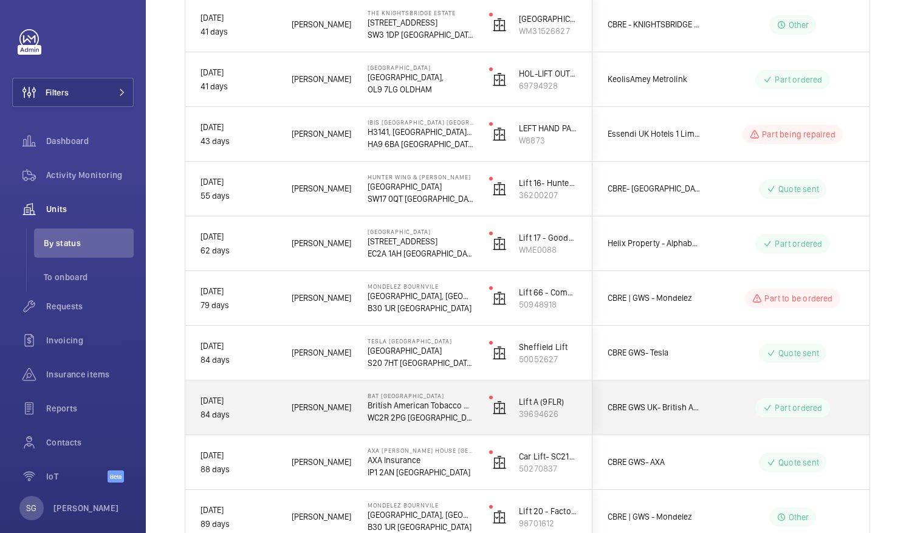
click at [728, 411] on wm-front-pills-cell "Part ordered" at bounding box center [792, 407] width 151 height 19
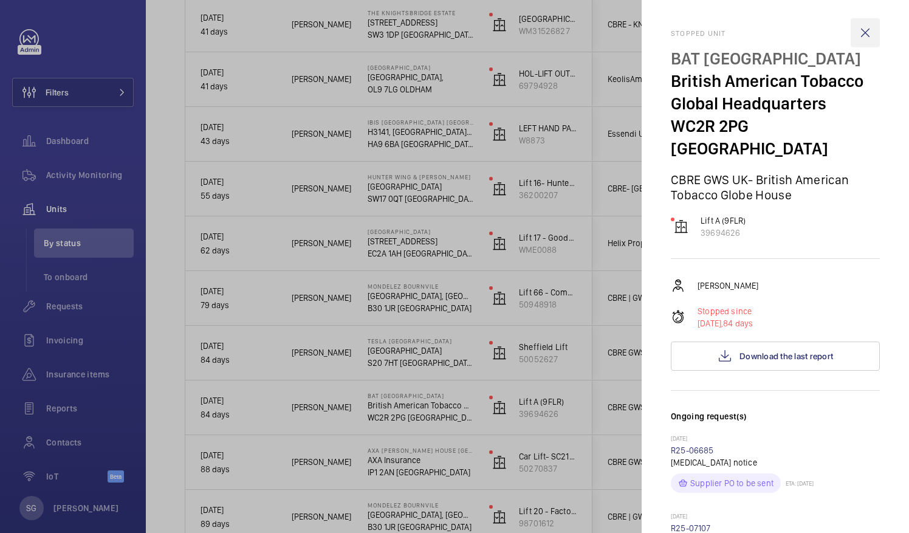
click at [857, 38] on wm-front-icon-button at bounding box center [864, 32] width 29 height 29
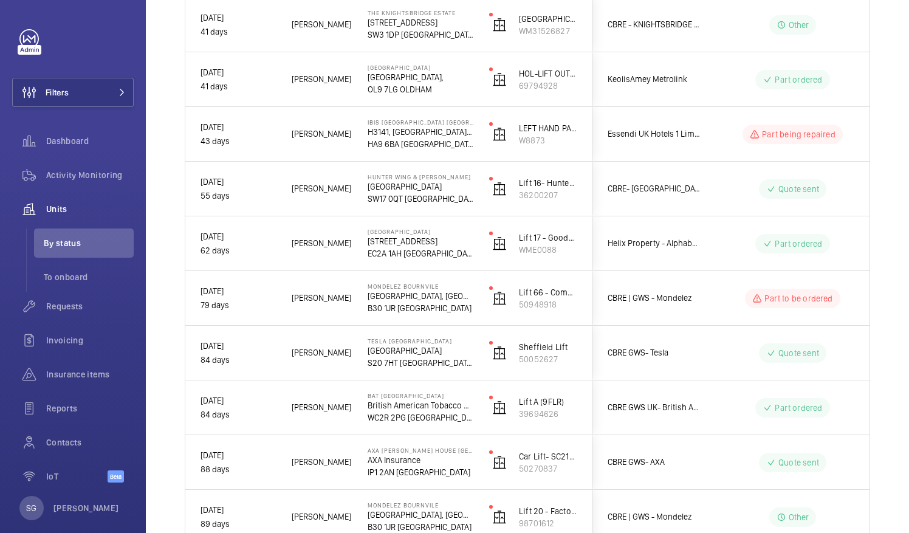
click at [857, 38] on mat-sidenav-container "Filters Dashboard Activity Monitoring Units By status To onboard Requests Invoi…" at bounding box center [454, 266] width 909 height 533
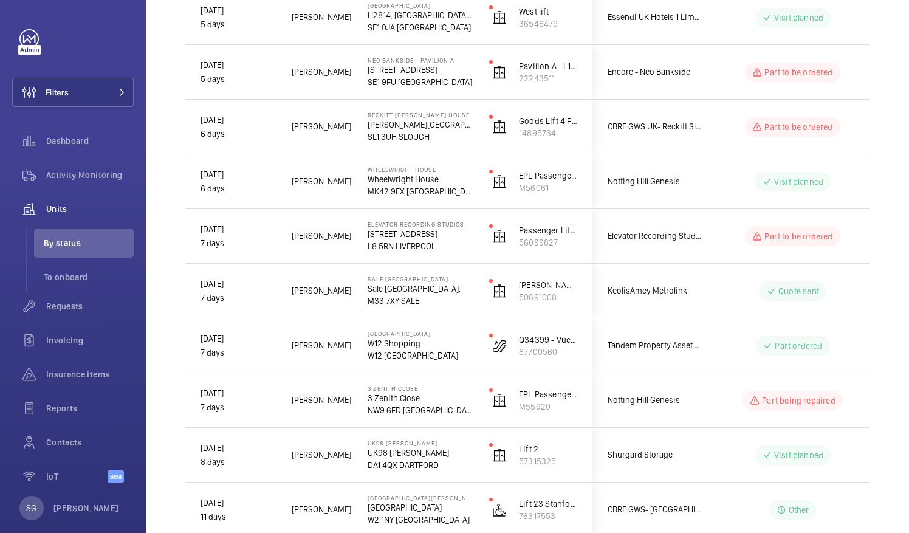
scroll to position [1773, 0]
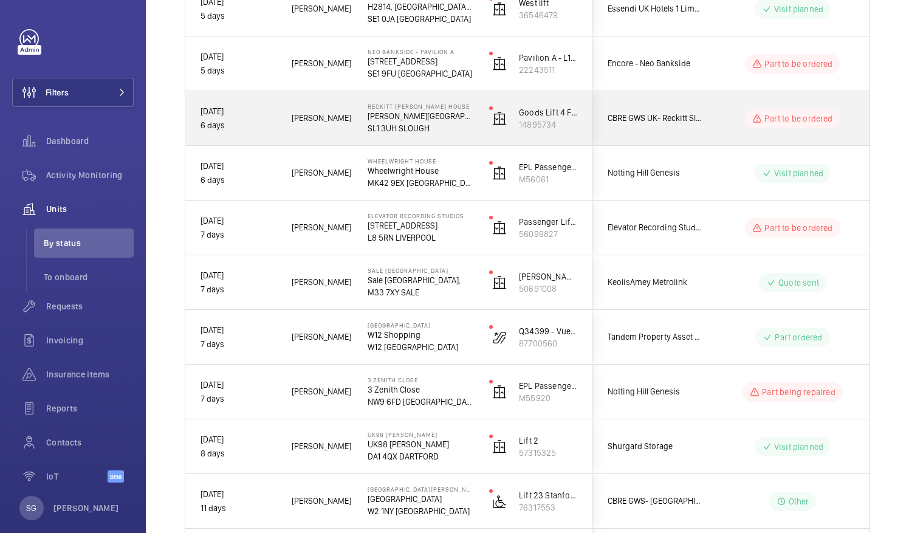
click at [699, 131] on div "CBRE GWS UK- Reckitt Slough" at bounding box center [647, 118] width 108 height 38
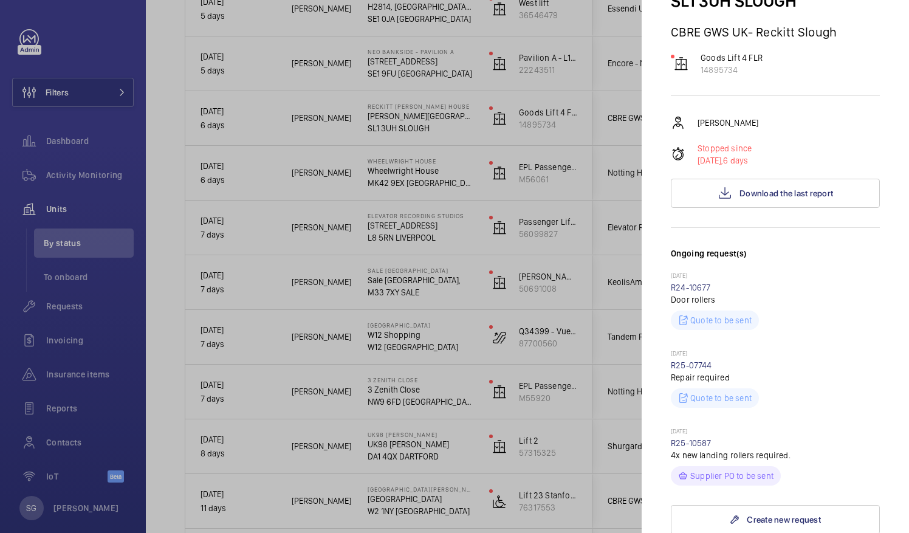
scroll to position [0, 0]
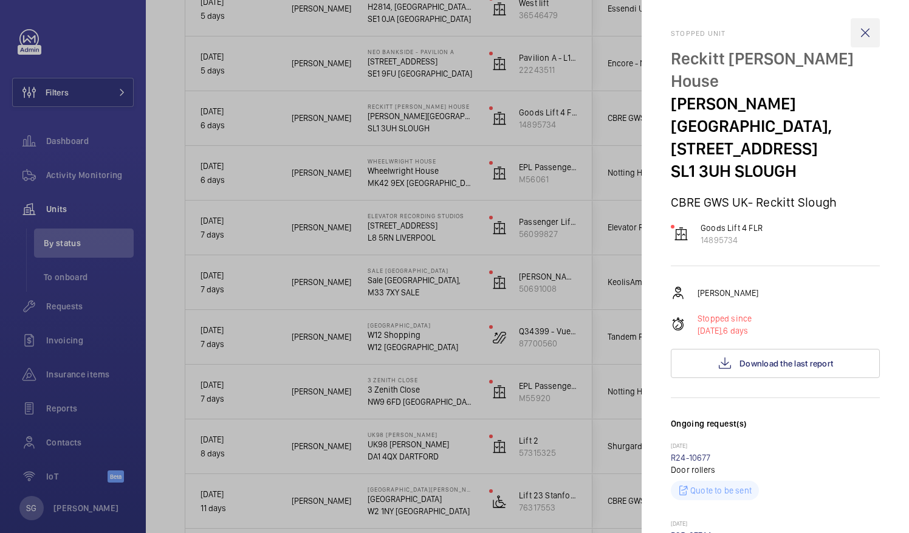
click at [854, 34] on wm-front-icon-button at bounding box center [864, 32] width 29 height 29
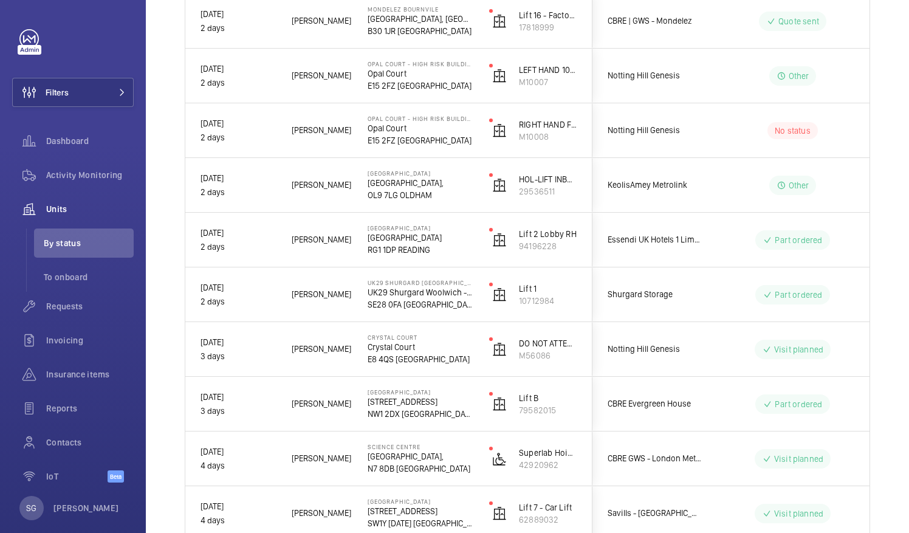
scroll to position [1004, 0]
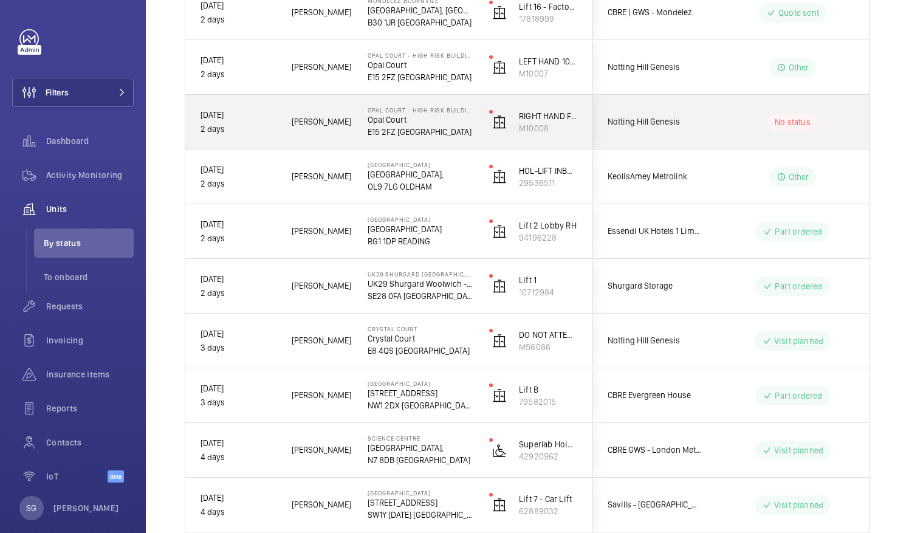
click at [714, 132] on div "No status" at bounding box center [785, 121] width 166 height 41
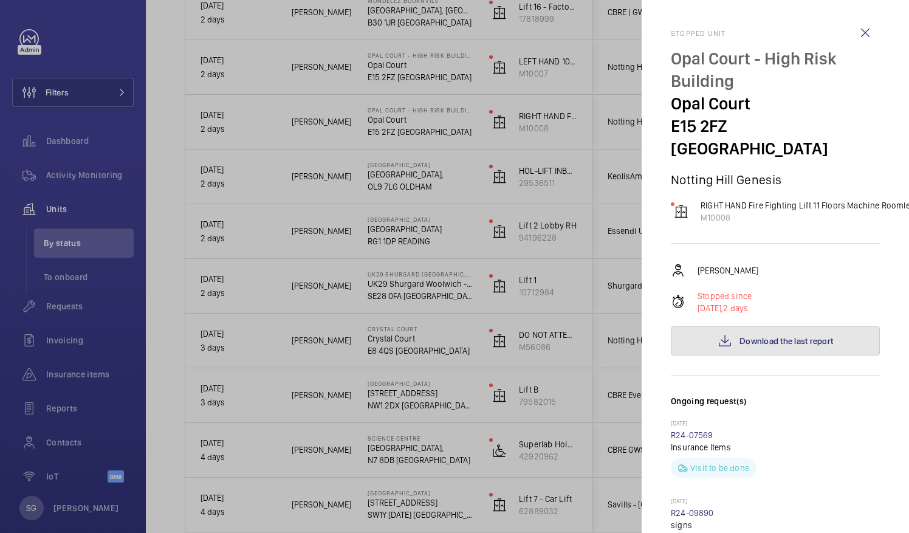
click at [746, 326] on button "Download the last report" at bounding box center [775, 340] width 209 height 29
click at [861, 32] on wm-front-icon-button at bounding box center [864, 32] width 29 height 29
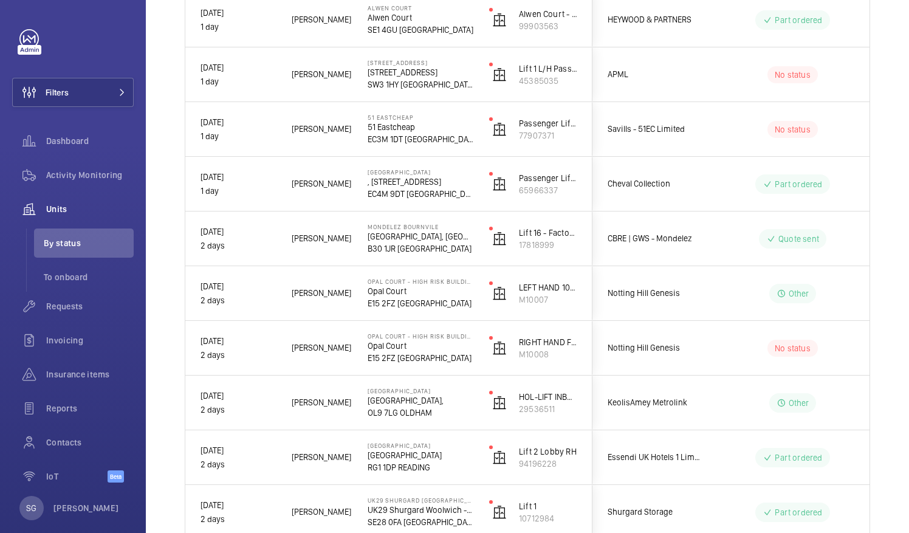
scroll to position [757, 0]
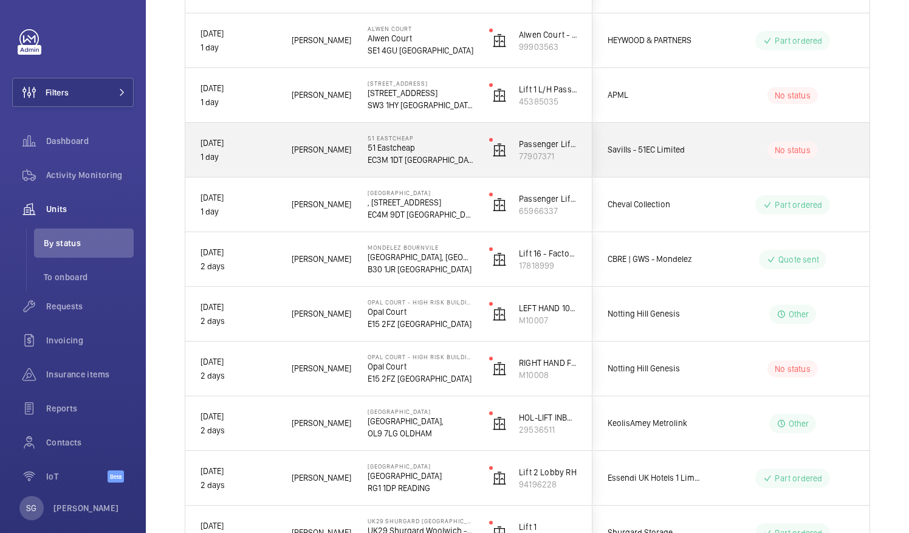
click at [719, 151] on wm-front-pills-cell "No status" at bounding box center [792, 150] width 151 height 17
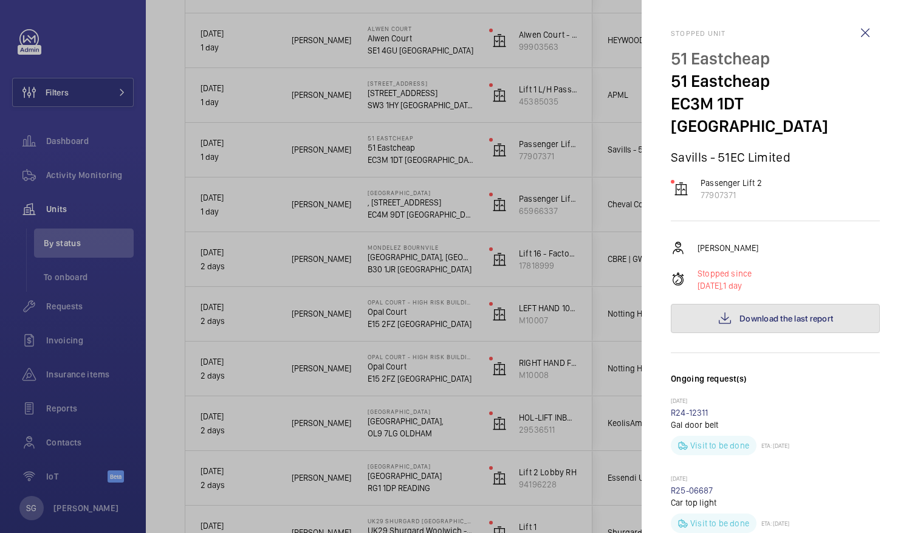
click at [719, 311] on mat-icon at bounding box center [724, 318] width 15 height 15
click at [852, 35] on wm-front-icon-button at bounding box center [864, 32] width 29 height 29
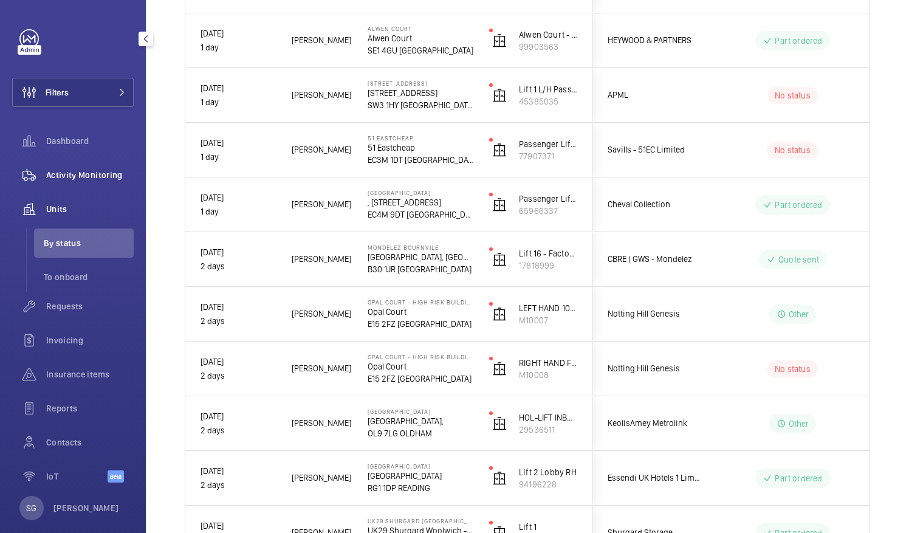
click at [115, 169] on span "Activity Monitoring" at bounding box center [89, 175] width 87 height 12
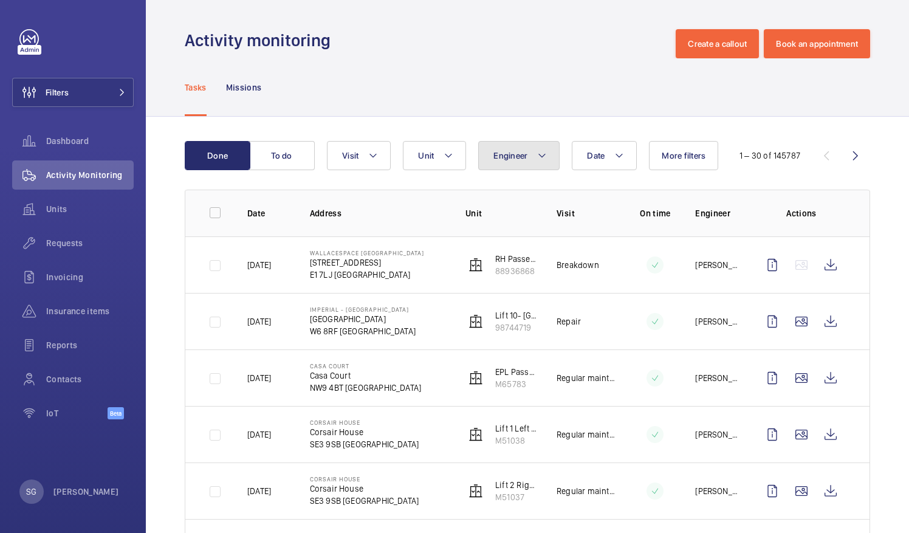
click at [530, 153] on button "Engineer" at bounding box center [518, 155] width 81 height 29
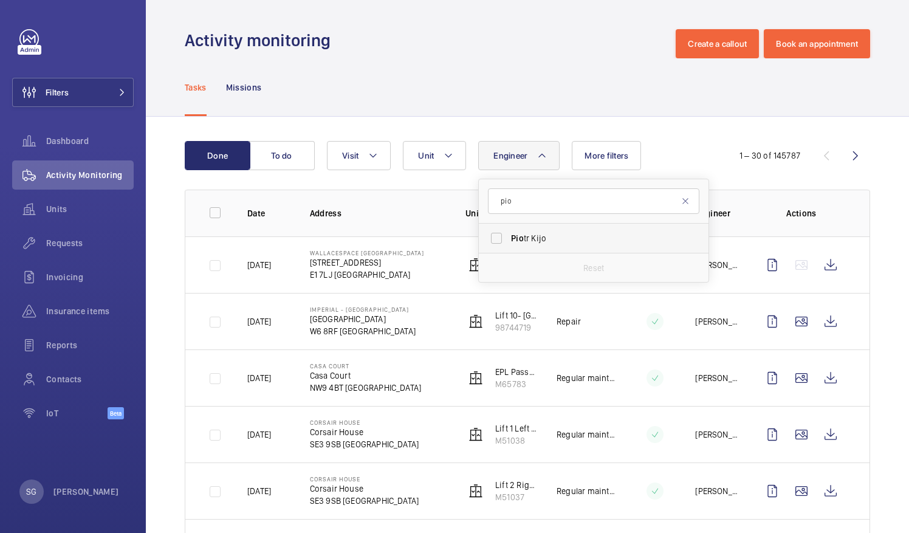
type input "pio"
click at [496, 238] on label "[PERSON_NAME]" at bounding box center [584, 238] width 211 height 29
click at [496, 238] on input "[PERSON_NAME]" at bounding box center [496, 238] width 24 height 24
checkbox input "true"
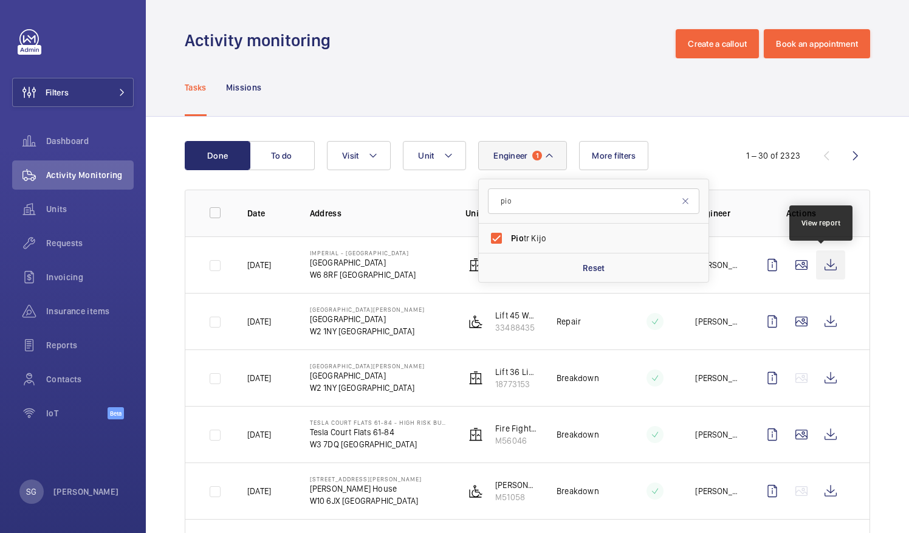
click at [819, 265] on wm-front-icon-button at bounding box center [830, 264] width 29 height 29
